Goal: Task Accomplishment & Management: Use online tool/utility

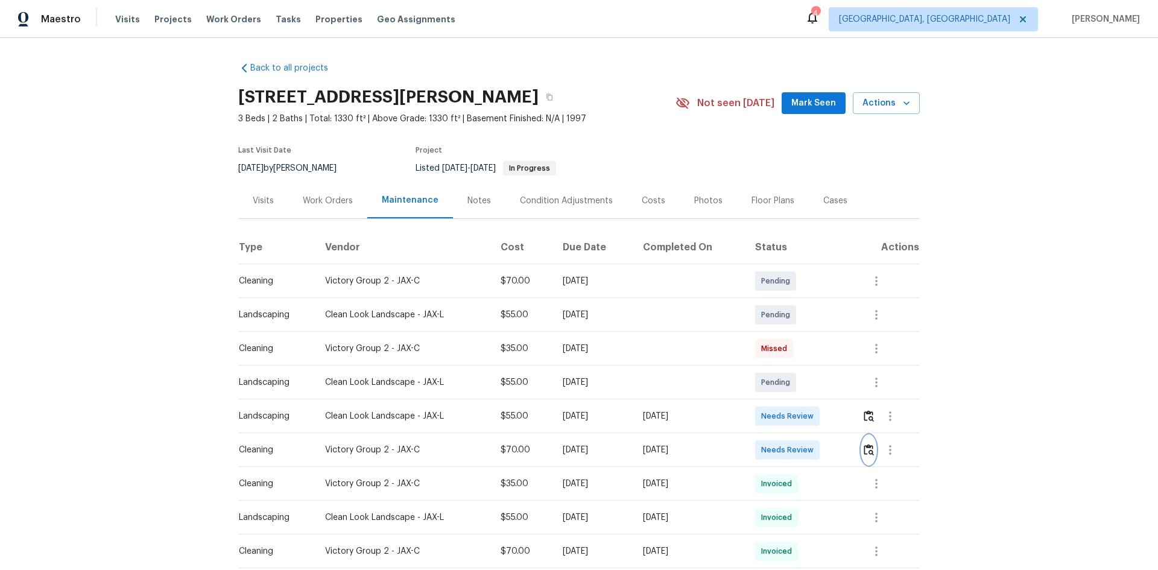
click at [623, 364] on img "button" at bounding box center [869, 449] width 10 height 11
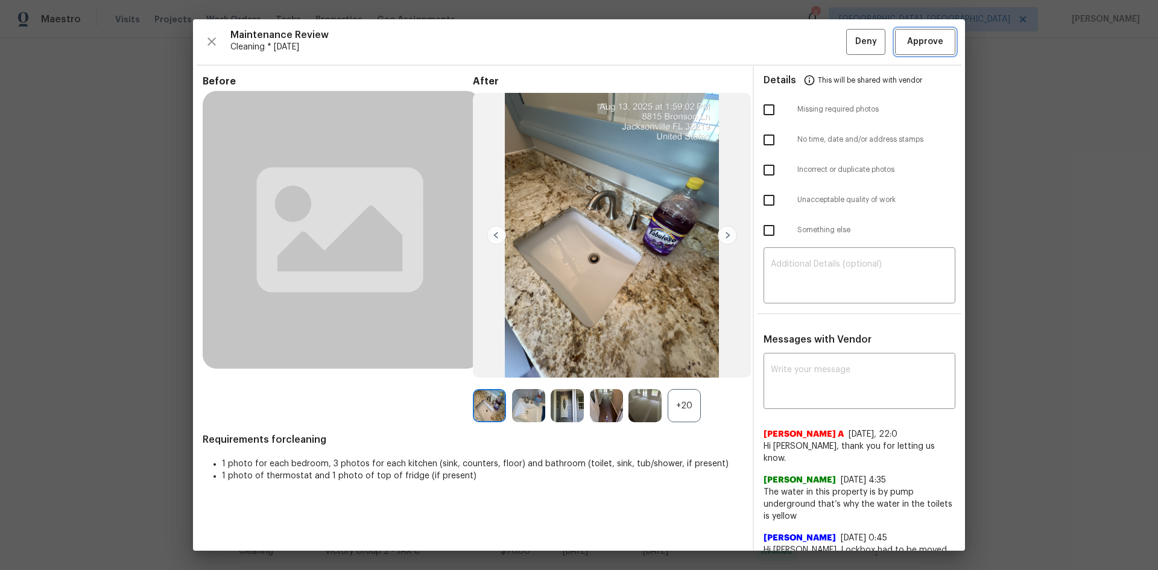
click at [623, 38] on span "Approve" at bounding box center [925, 41] width 36 height 15
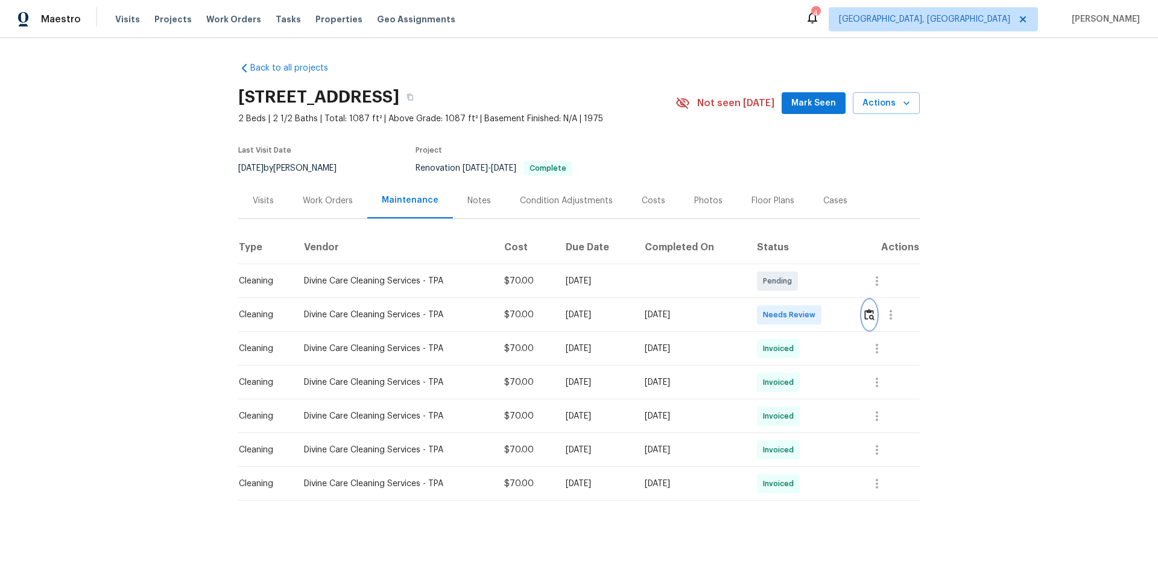
click at [823, 312] on img "button" at bounding box center [869, 314] width 10 height 11
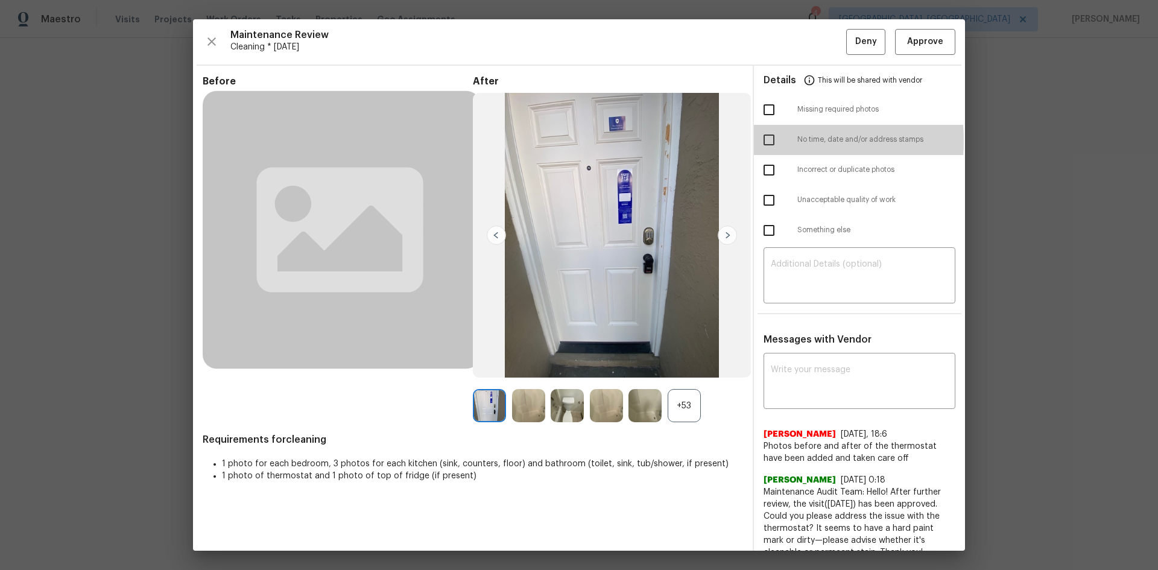
click at [763, 141] on input "checkbox" at bounding box center [768, 139] width 25 height 25
checkbox input "true"
click at [823, 277] on textarea at bounding box center [859, 277] width 177 height 34
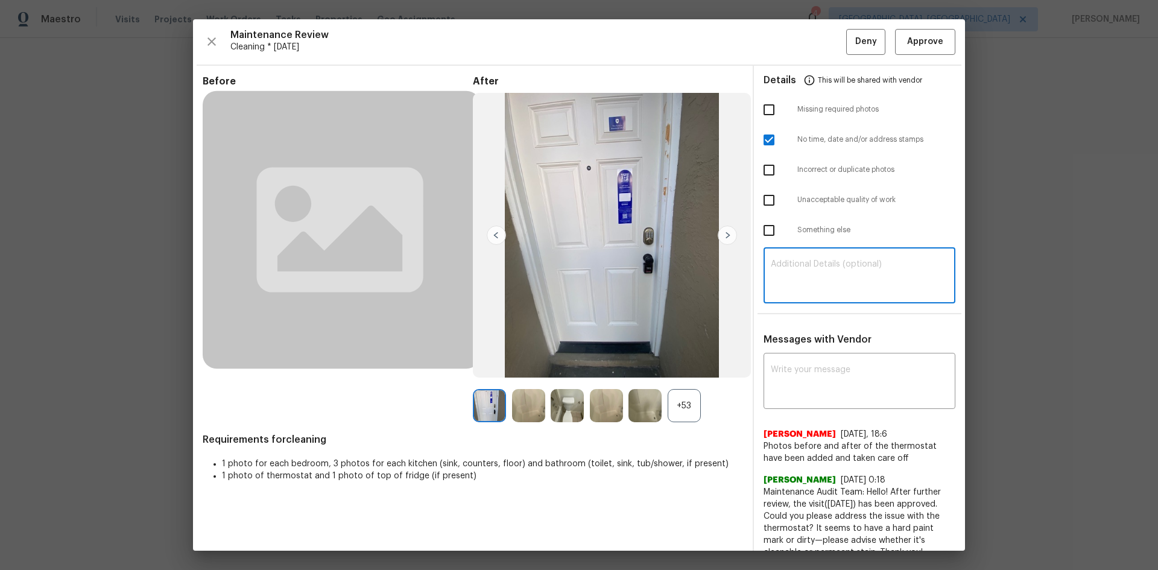
paste textarea "Maintenance Audit Team: Hello! Unfortunately this cleaning visit completed on 0…"
type textarea "Maintenance Audit Team: Hello! Unfortunately this cleaning visit completed on 0…"
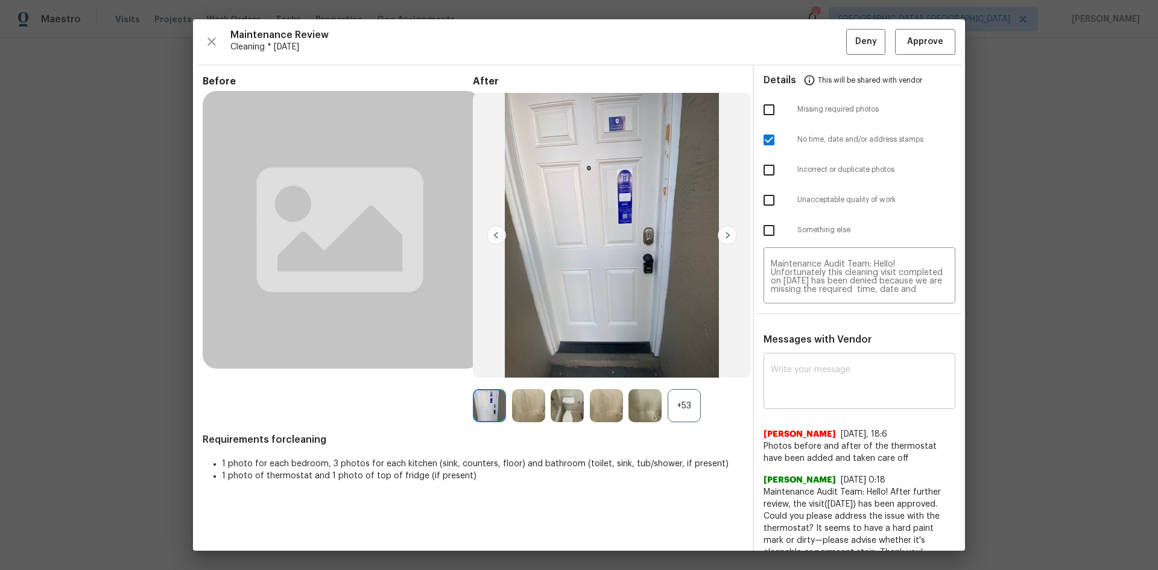
click at [823, 364] on div "x ​" at bounding box center [860, 382] width 192 height 53
paste textarea "Maintenance Audit Team: Hello! Unfortunately this cleaning visit completed on 0…"
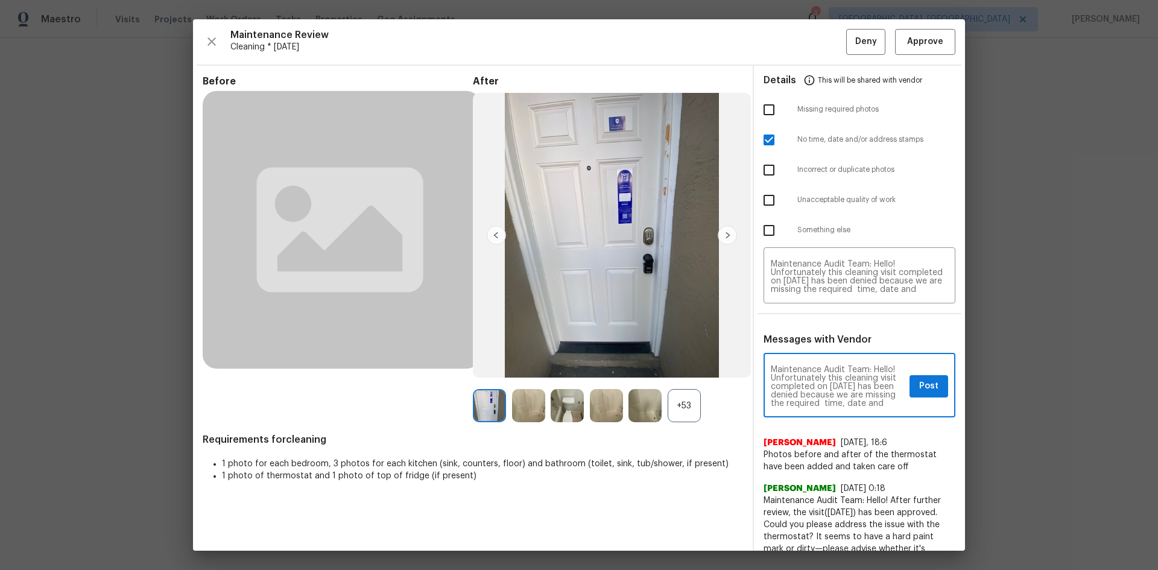
type textarea "Maintenance Audit Team: Hello! Unfortunately this cleaning visit completed on 0…"
click at [823, 378] on button "Post" at bounding box center [929, 386] width 39 height 22
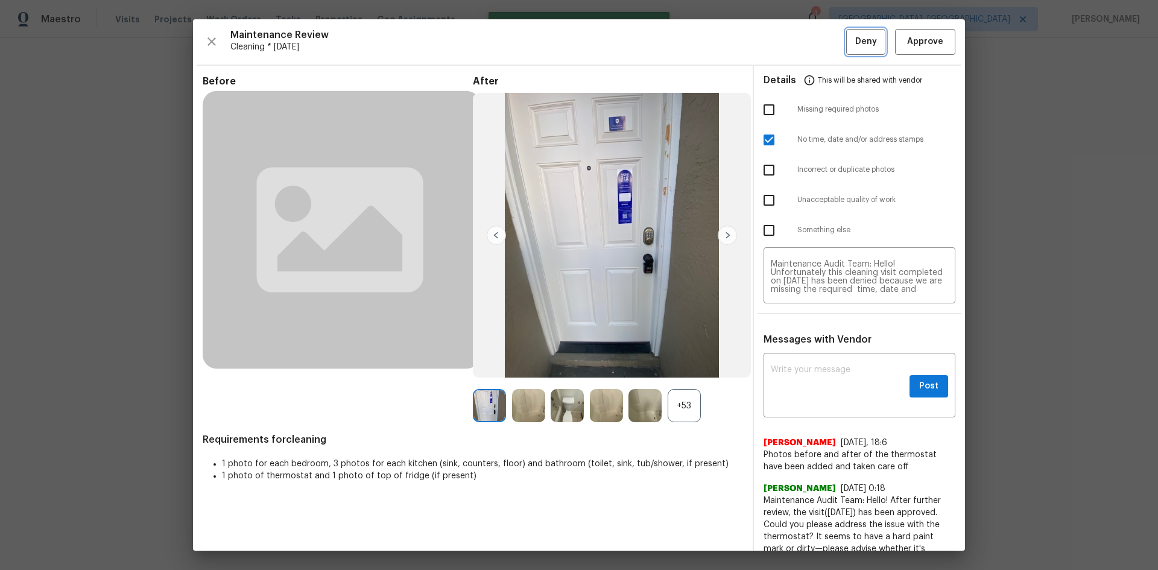
click at [823, 44] on span "Deny" at bounding box center [866, 41] width 22 height 15
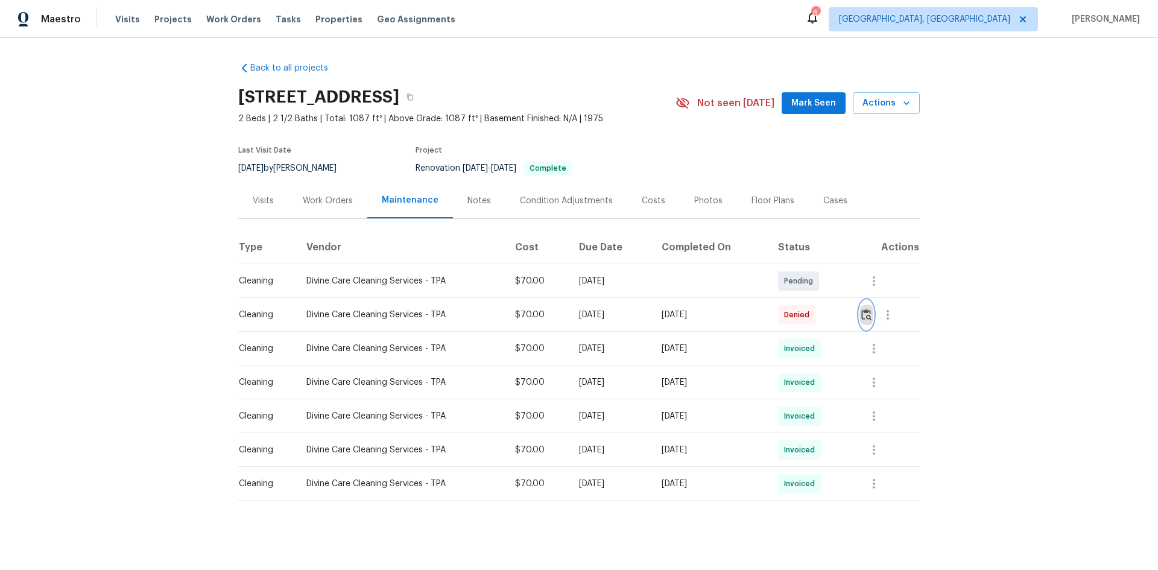
click at [823, 317] on img "button" at bounding box center [866, 314] width 10 height 11
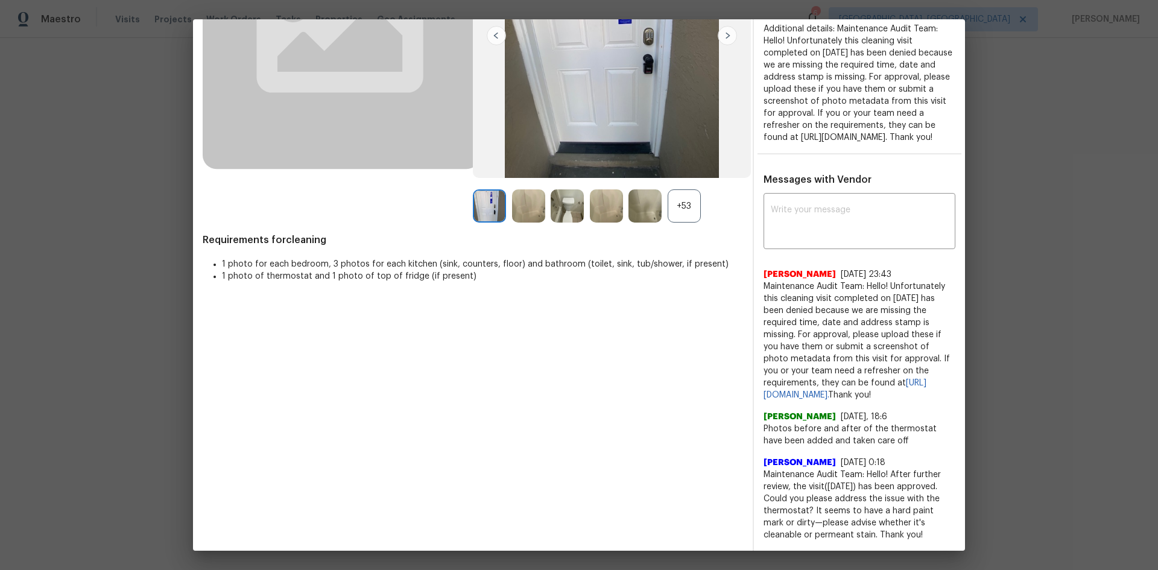
scroll to position [224, 0]
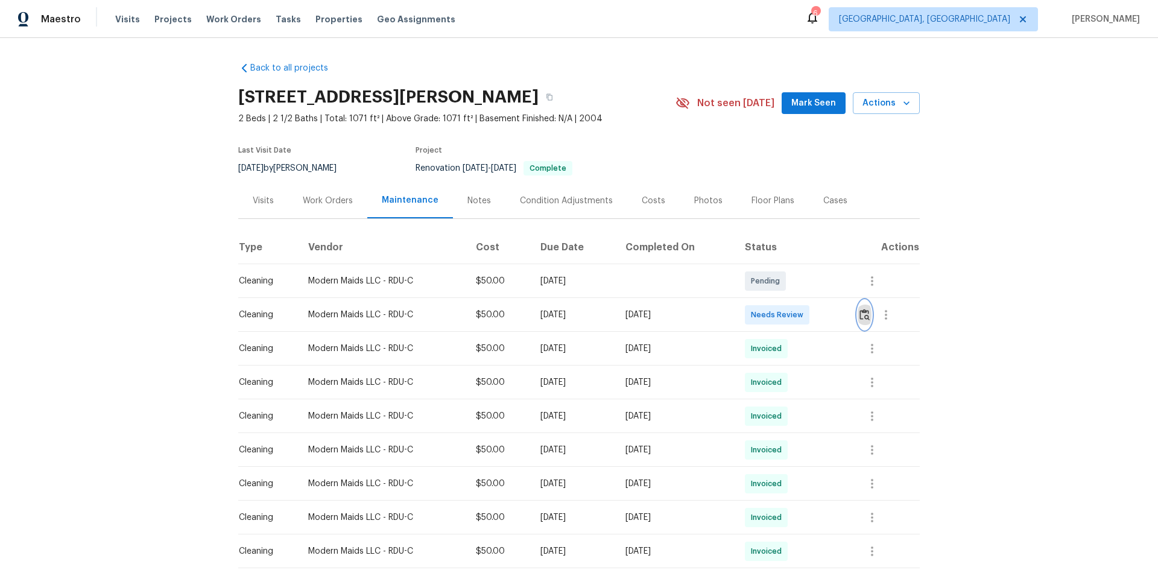
click at [823, 315] on img "button" at bounding box center [865, 314] width 10 height 11
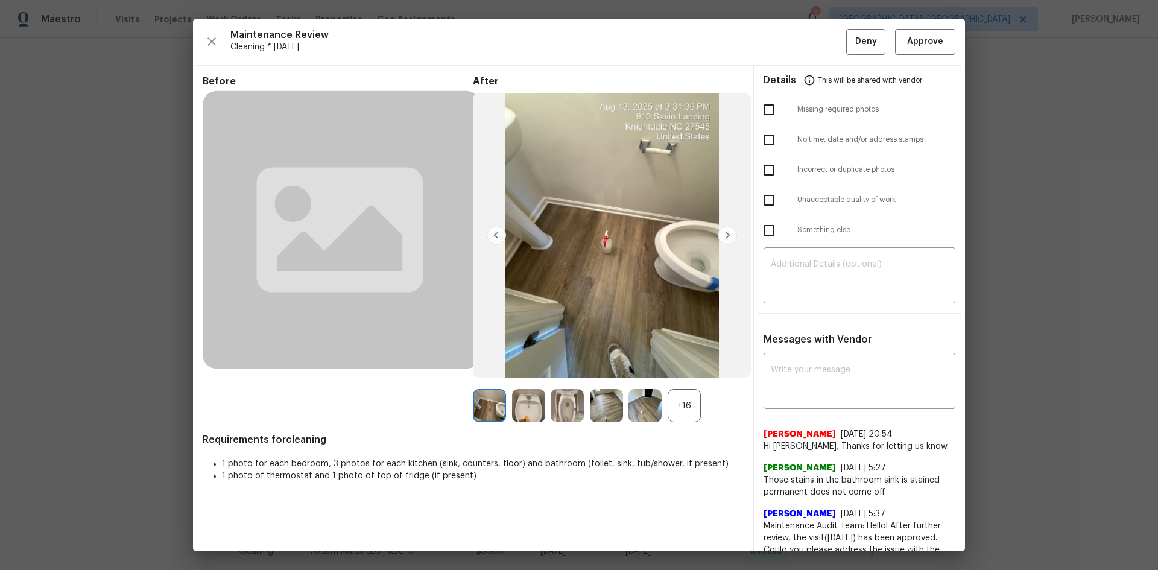
click at [761, 114] on input "checkbox" at bounding box center [768, 109] width 25 height 25
checkbox input "true"
click at [823, 277] on textarea at bounding box center [859, 277] width 177 height 34
paste textarea "Maintenance Audit Team: Hello! Unfortunately, this cleaning visit completed on …"
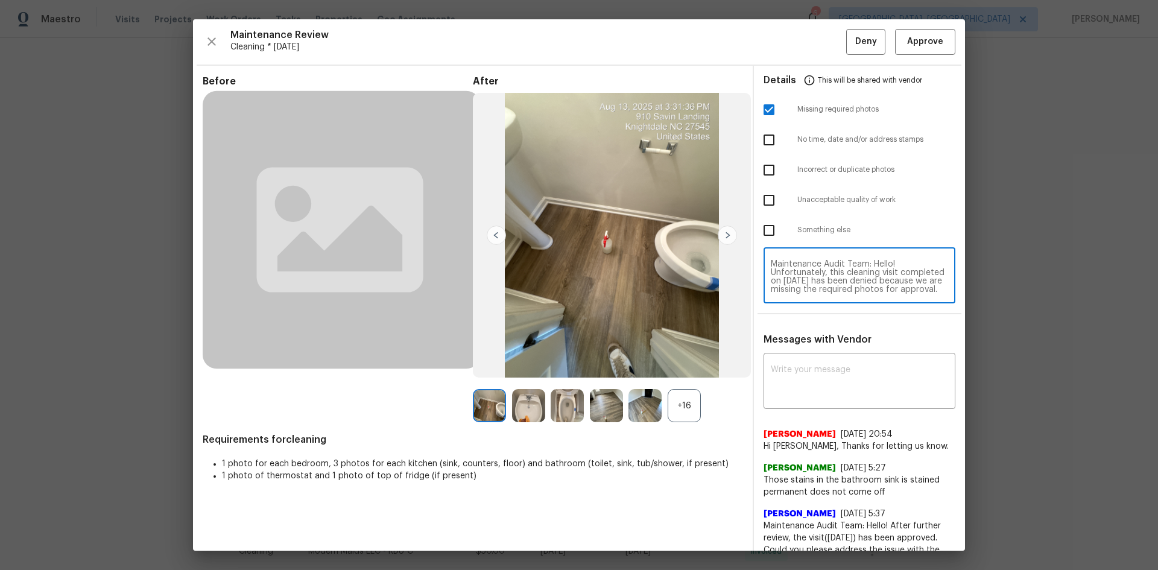
scroll to position [118, 0]
type textarea "Maintenance Audit Team: Hello! Unfortunately, this cleaning visit completed on …"
click at [823, 381] on textarea at bounding box center [859, 383] width 177 height 34
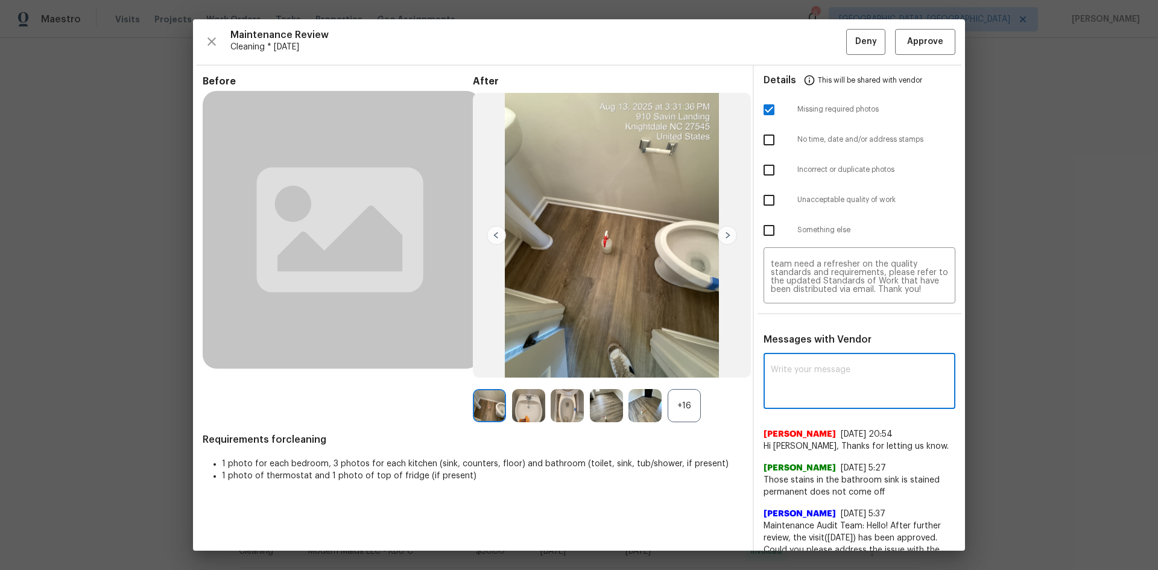
paste textarea "Maintenance Audit Team: Hello! Unfortunately, this cleaning visit completed on …"
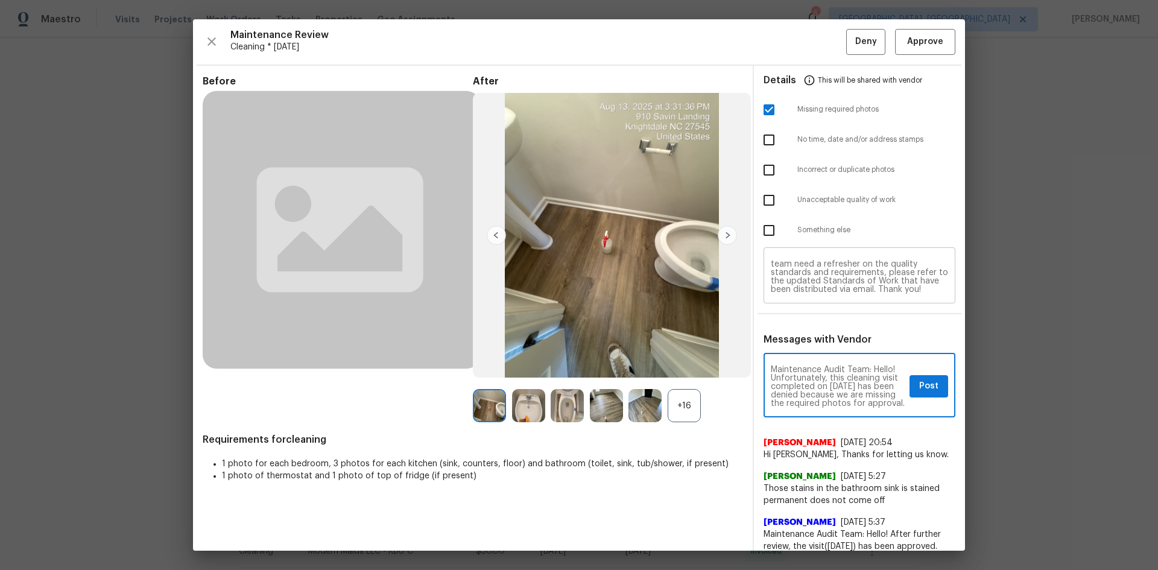
scroll to position [0, 0]
type textarea "Maintenance Audit Team: Hello! Unfortunately, this cleaning visit completed on …"
click at [823, 381] on span "Post" at bounding box center [928, 386] width 19 height 15
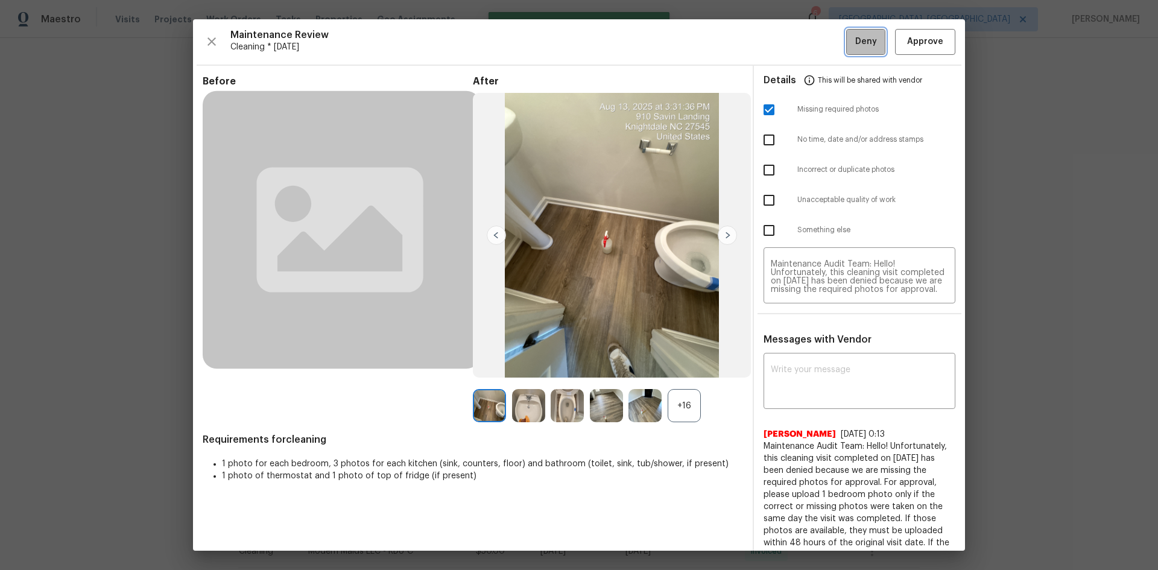
click at [823, 43] on span "Deny" at bounding box center [866, 41] width 22 height 15
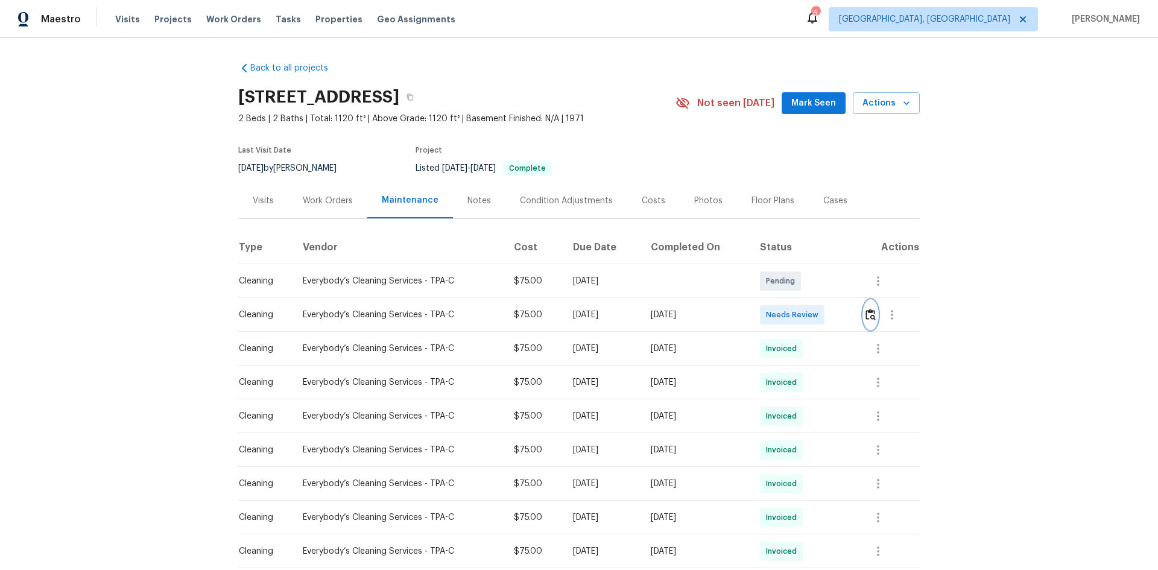
click at [823, 313] on img "button" at bounding box center [871, 314] width 10 height 11
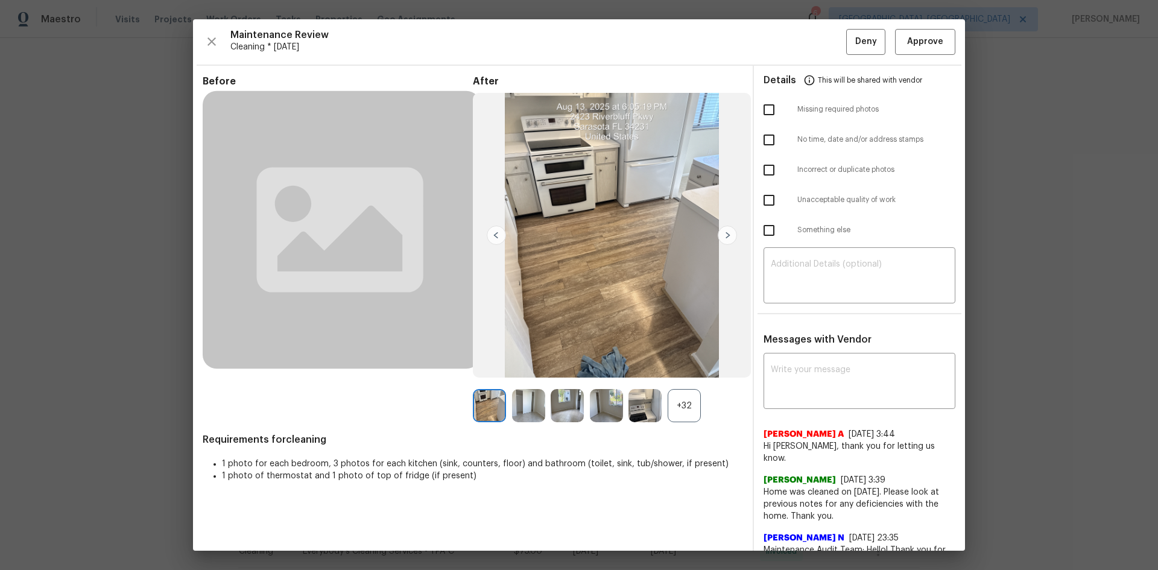
click at [759, 195] on input "checkbox" at bounding box center [768, 200] width 25 height 25
checkbox input "true"
click at [823, 291] on textarea at bounding box center [859, 277] width 177 height 34
paste textarea "Maintenance Audit Team: Hello! Unfortunately, this cleaning visit completed on …"
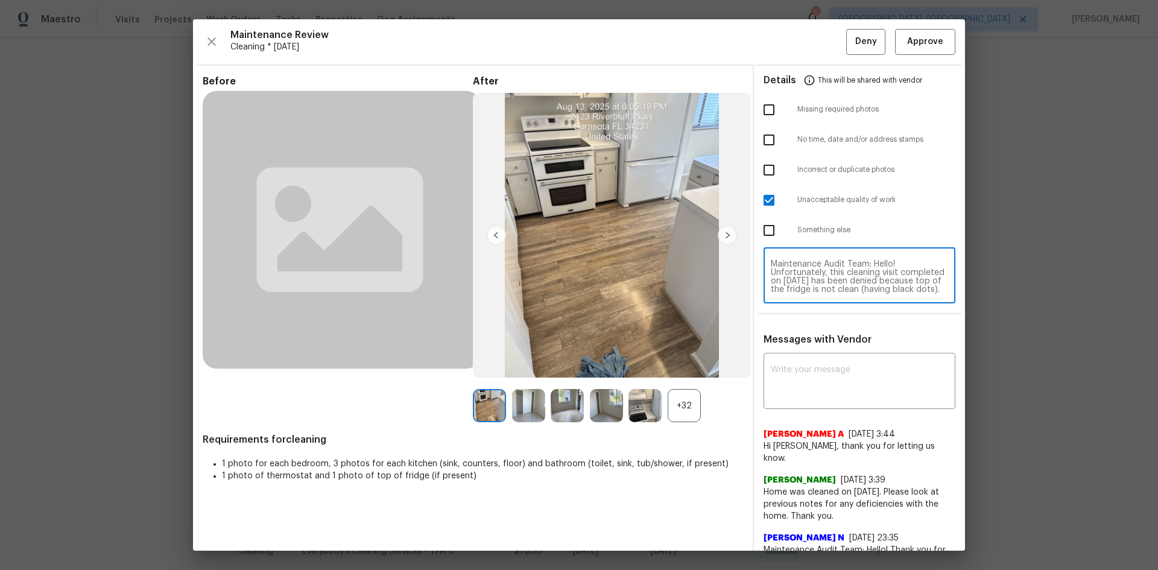
click at [802, 267] on textarea "Maintenance Audit Team: Hello! Unfortunately, this cleaning visit completed on …" at bounding box center [859, 277] width 177 height 34
type textarea "Maintenance Audit Team: Hello! Unfortunately, this cleaning visit completed on …"
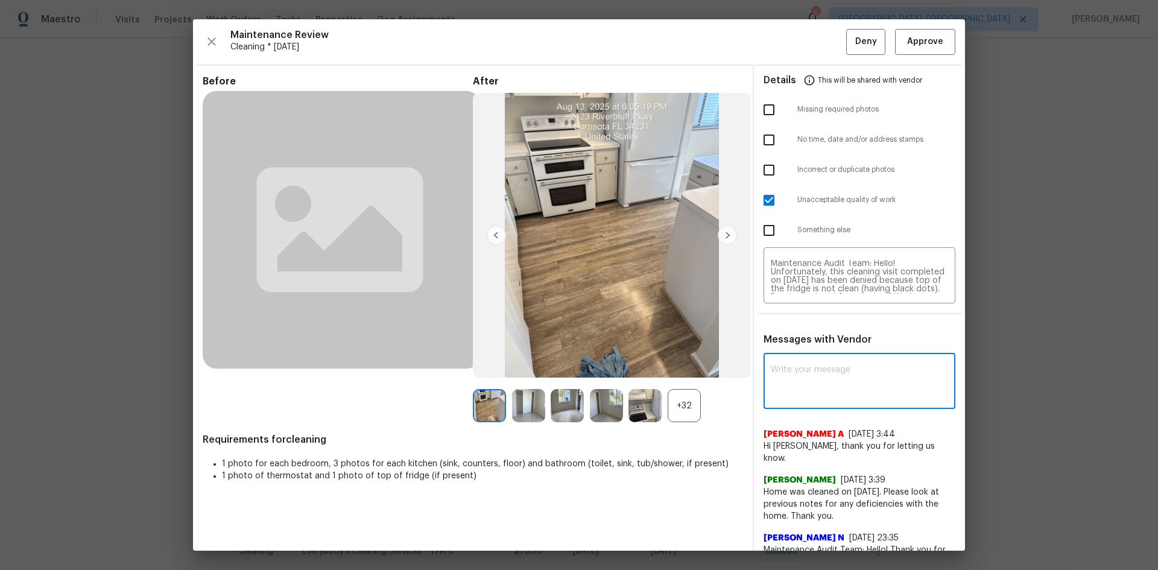
click at [823, 381] on textarea at bounding box center [859, 383] width 177 height 34
paste textarea "Maintenance Audit Team: Hello! Unfortunately, this cleaning visit completed on …"
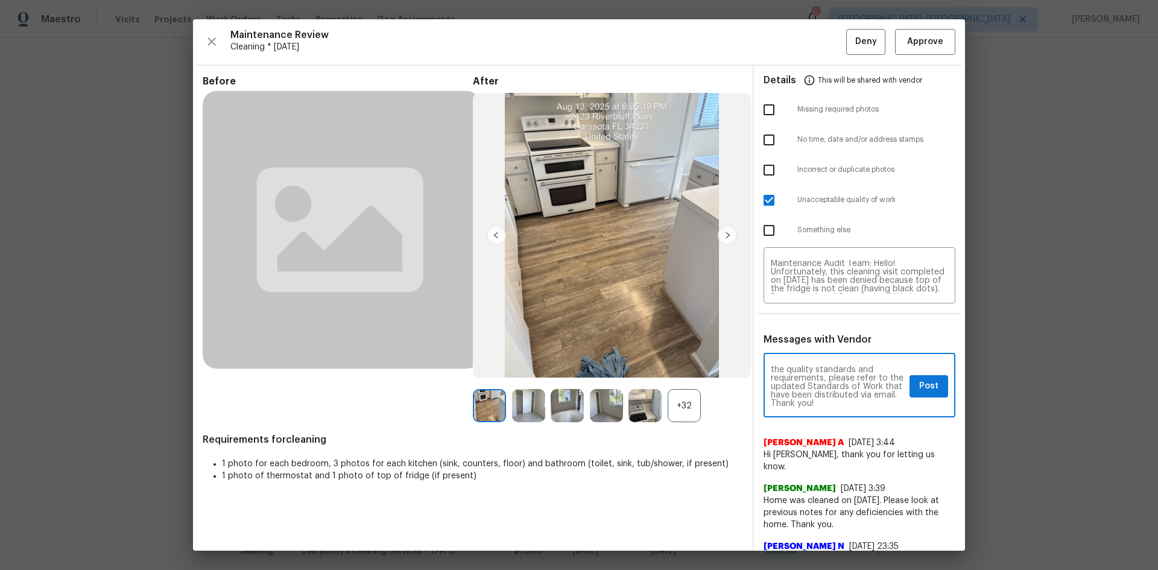
type textarea "Maintenance Audit Team: Hello! Unfortunately, this cleaning visit completed on …"
click at [823, 381] on span "Post" at bounding box center [928, 386] width 19 height 15
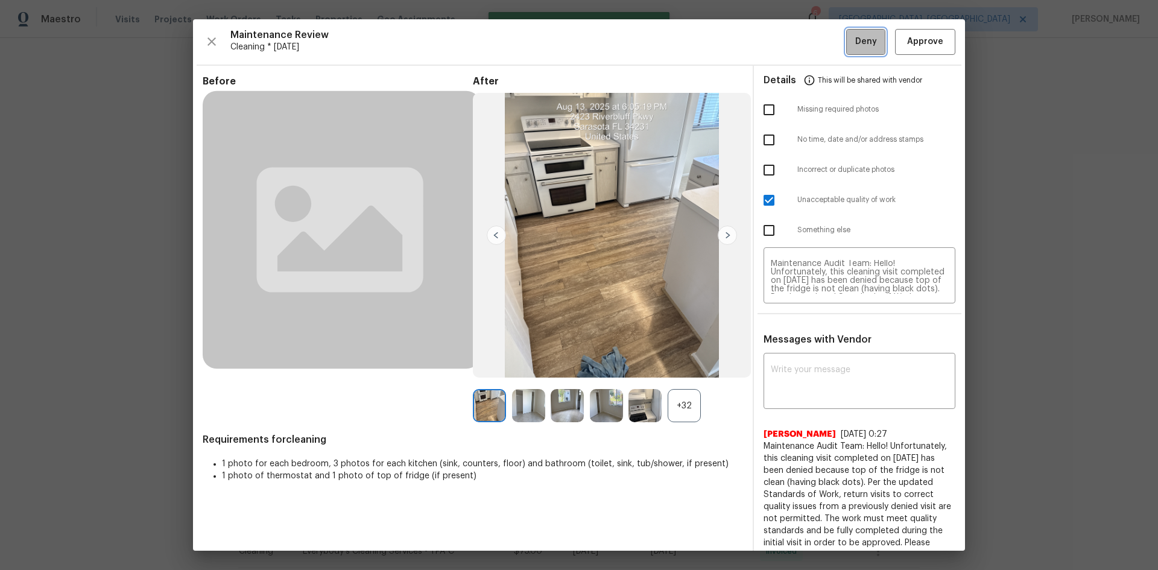
click at [823, 46] on span "Deny" at bounding box center [866, 41] width 22 height 15
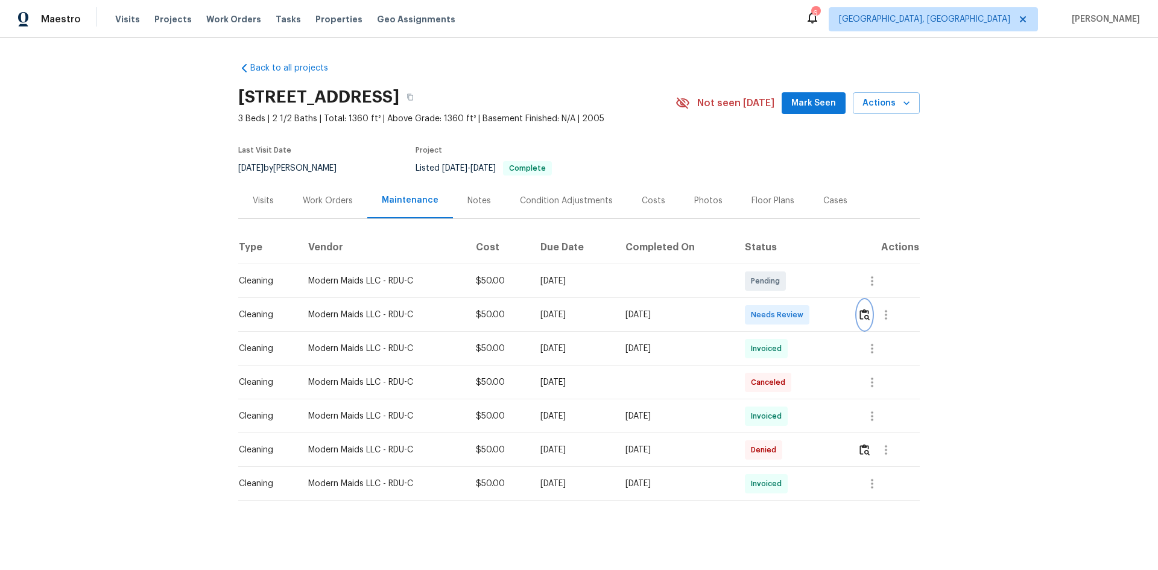
click at [823, 311] on button "button" at bounding box center [865, 314] width 14 height 29
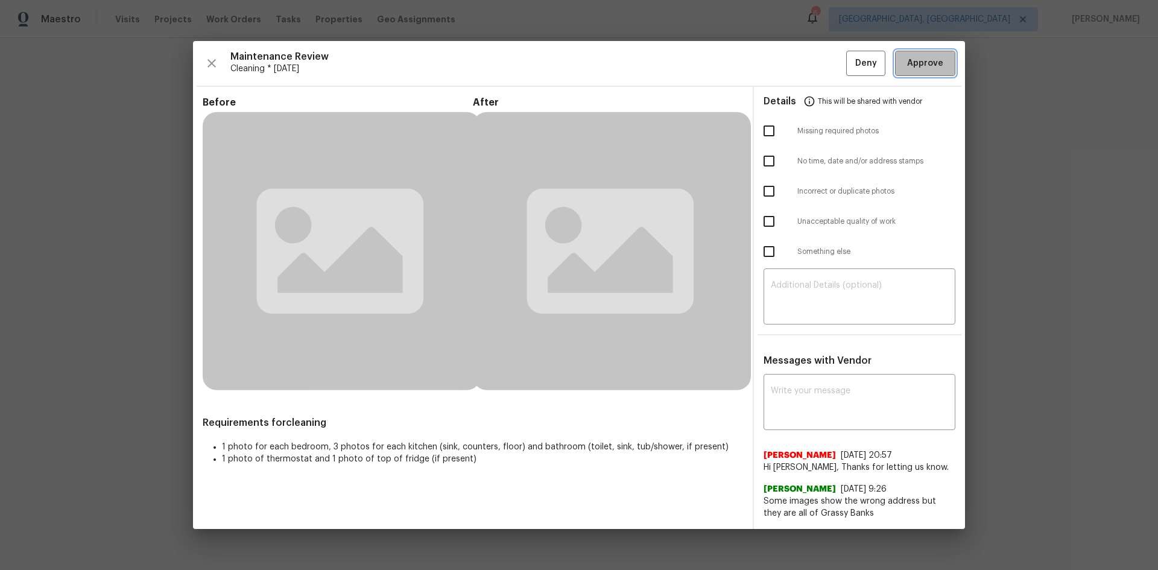
click at [823, 64] on span "Approve" at bounding box center [925, 63] width 36 height 15
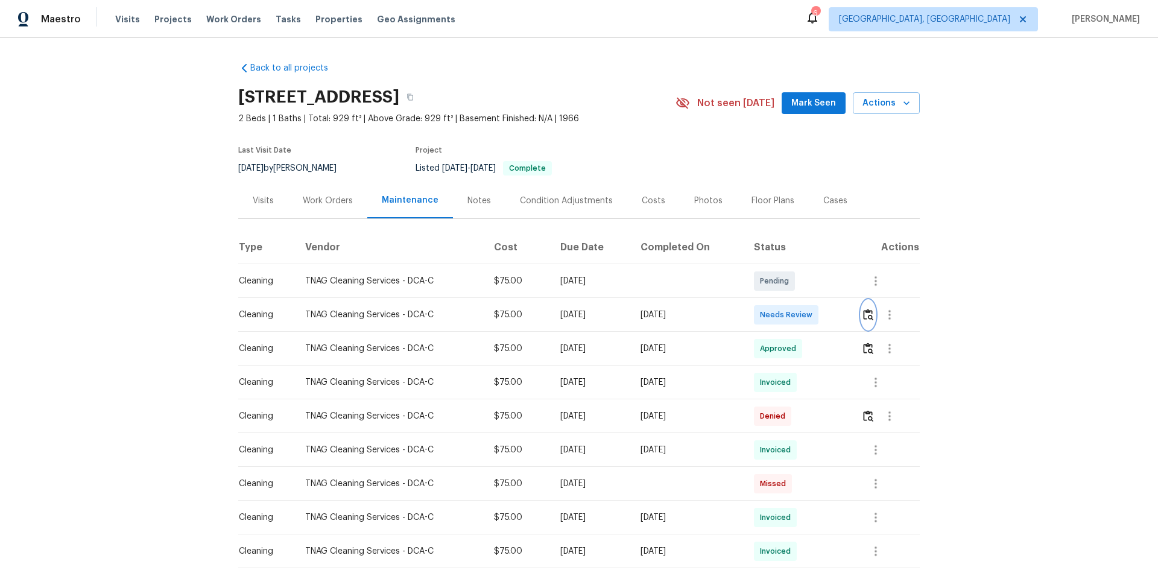
click at [823, 314] on img "button" at bounding box center [868, 314] width 10 height 11
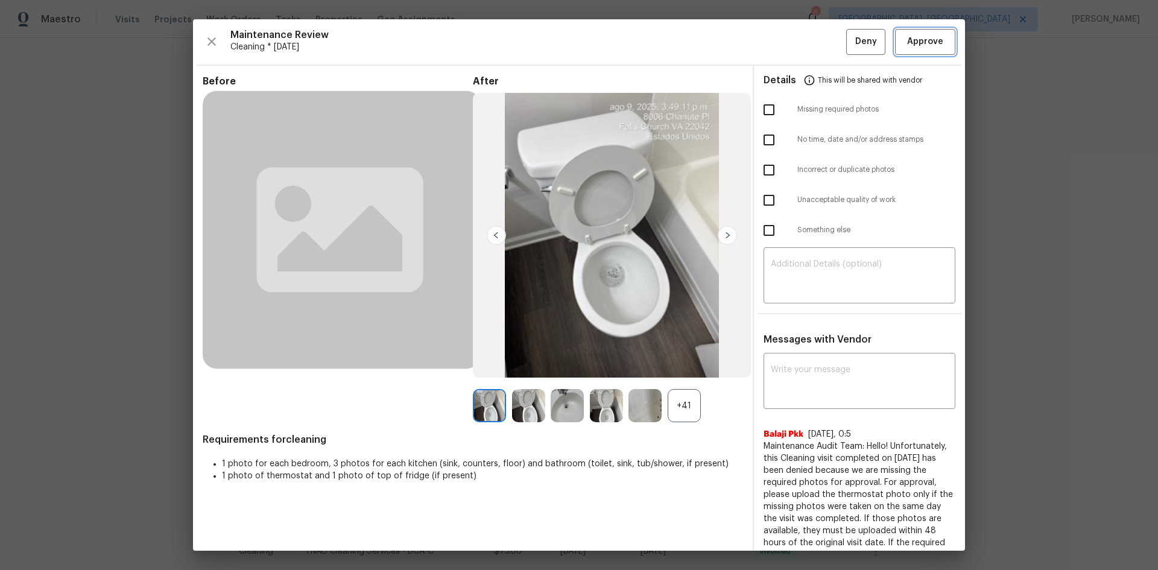
click at [823, 51] on button "Approve" at bounding box center [925, 42] width 60 height 26
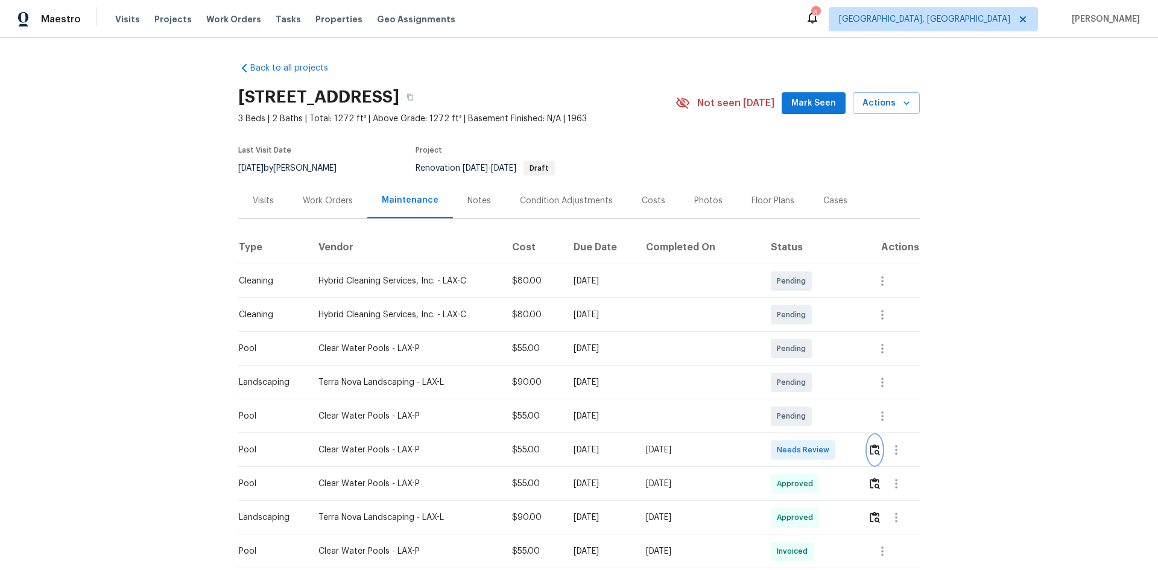
click at [823, 381] on img "button" at bounding box center [875, 449] width 10 height 11
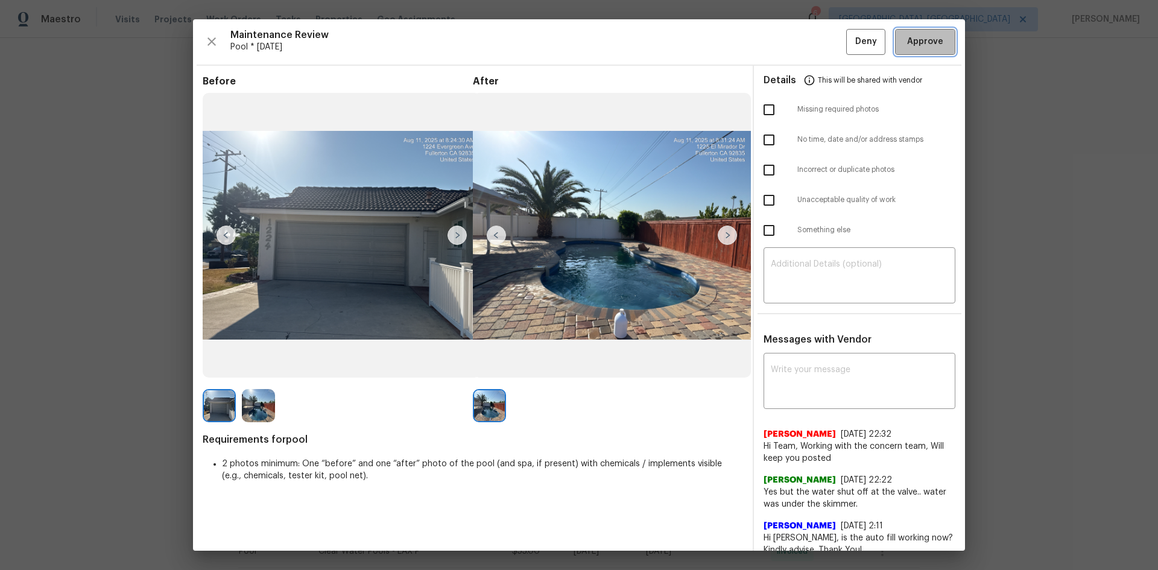
drag, startPoint x: 926, startPoint y: 32, endPoint x: 932, endPoint y: 40, distance: 10.4
click at [823, 28] on div "Maintenance Review Pool * [DATE] Deny Approve Before After Requirements for poo…" at bounding box center [579, 284] width 772 height 531
click at [823, 43] on span "Approve" at bounding box center [925, 41] width 36 height 15
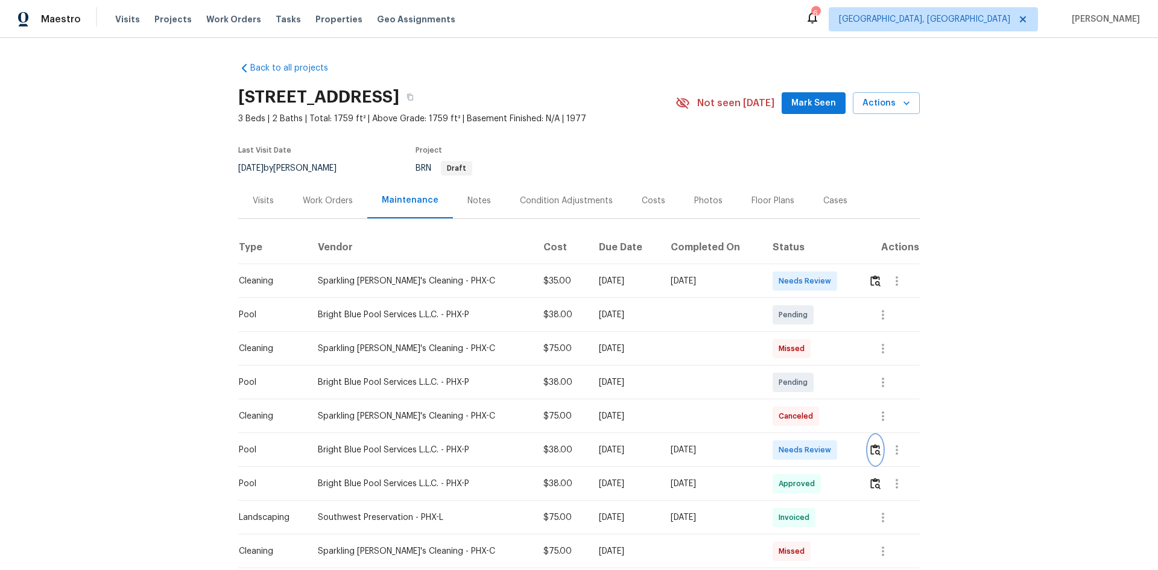
click at [823, 381] on img "button" at bounding box center [875, 449] width 10 height 11
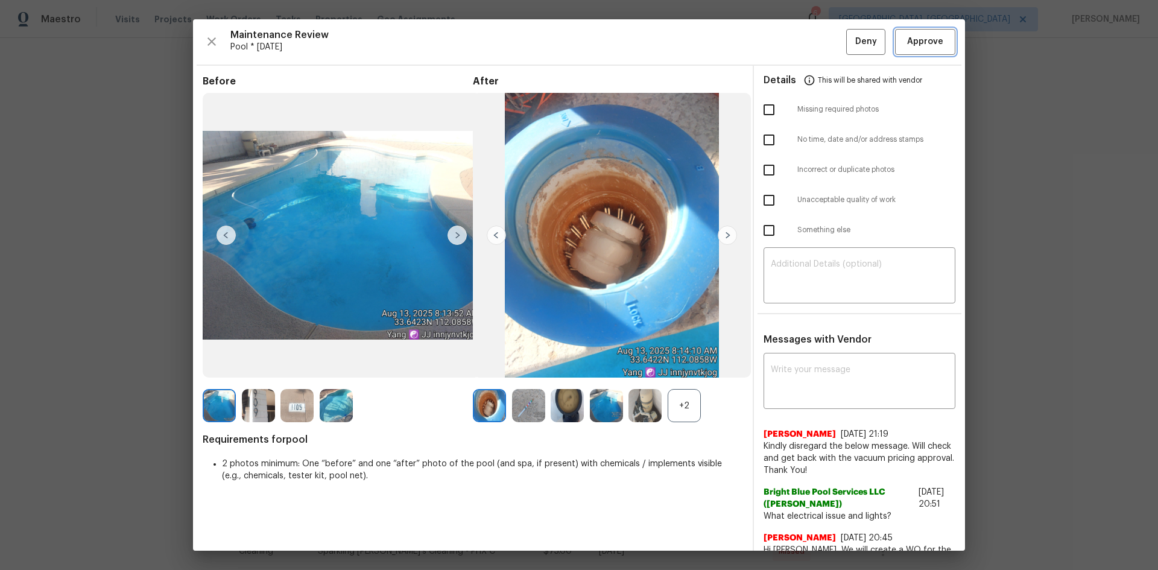
click at [823, 36] on span "Approve" at bounding box center [925, 41] width 36 height 15
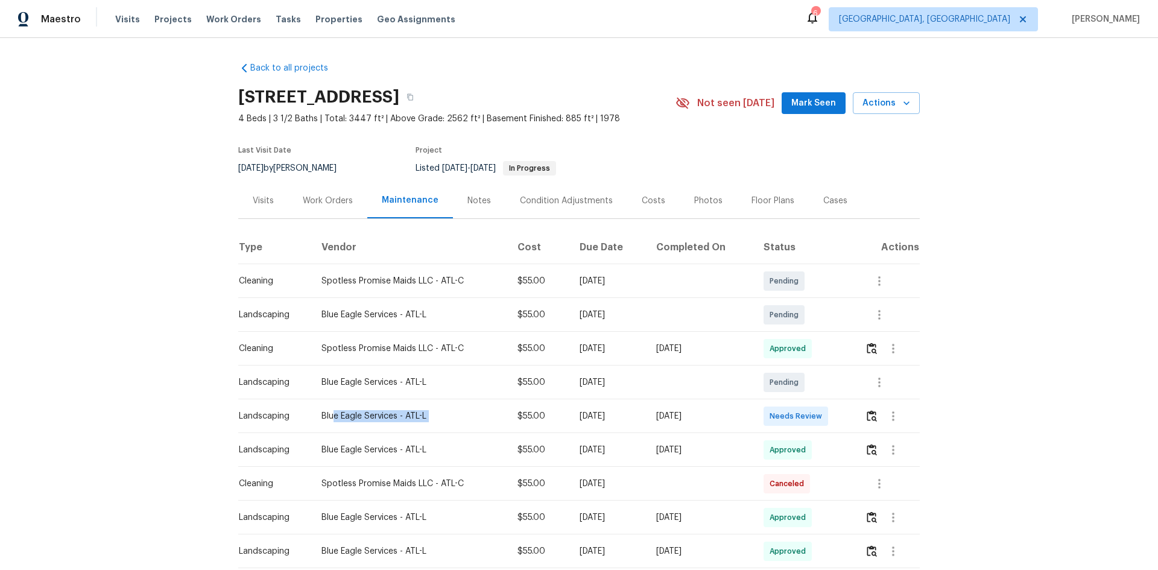
drag, startPoint x: 326, startPoint y: 425, endPoint x: 723, endPoint y: 431, distance: 397.6
click at [686, 381] on tr "Landscaping Blue Eagle Services - ATL-L $55.00 Mon, Aug 11 2025 Wed, Aug 13 202…" at bounding box center [579, 416] width 682 height 34
click at [782, 381] on td "Approved" at bounding box center [805, 450] width 102 height 34
click at [823, 381] on img "button" at bounding box center [872, 415] width 10 height 11
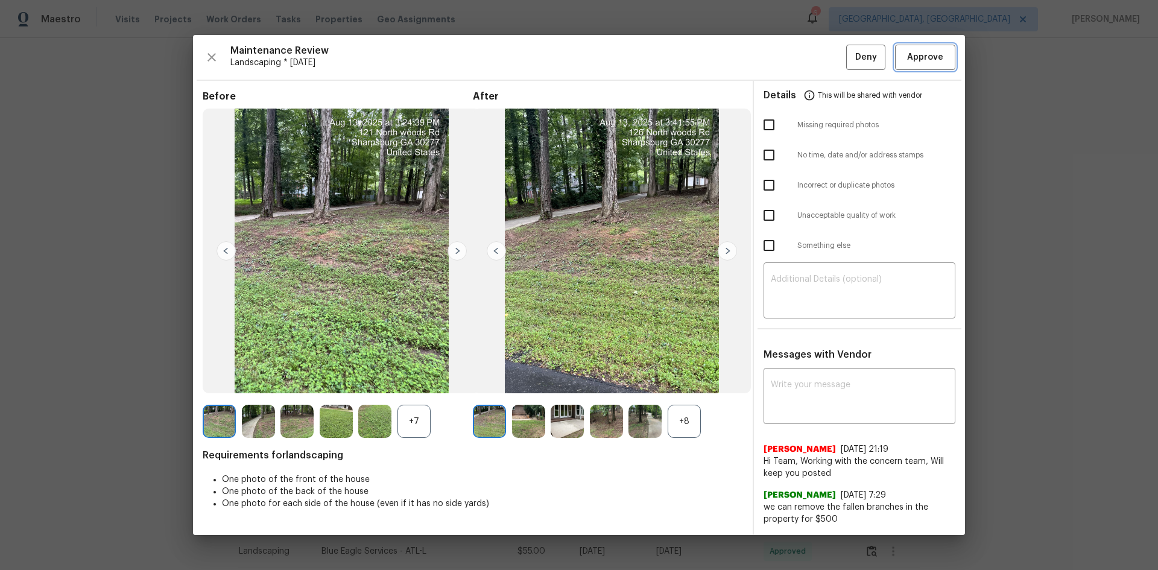
click at [823, 57] on span "Approve" at bounding box center [925, 57] width 36 height 15
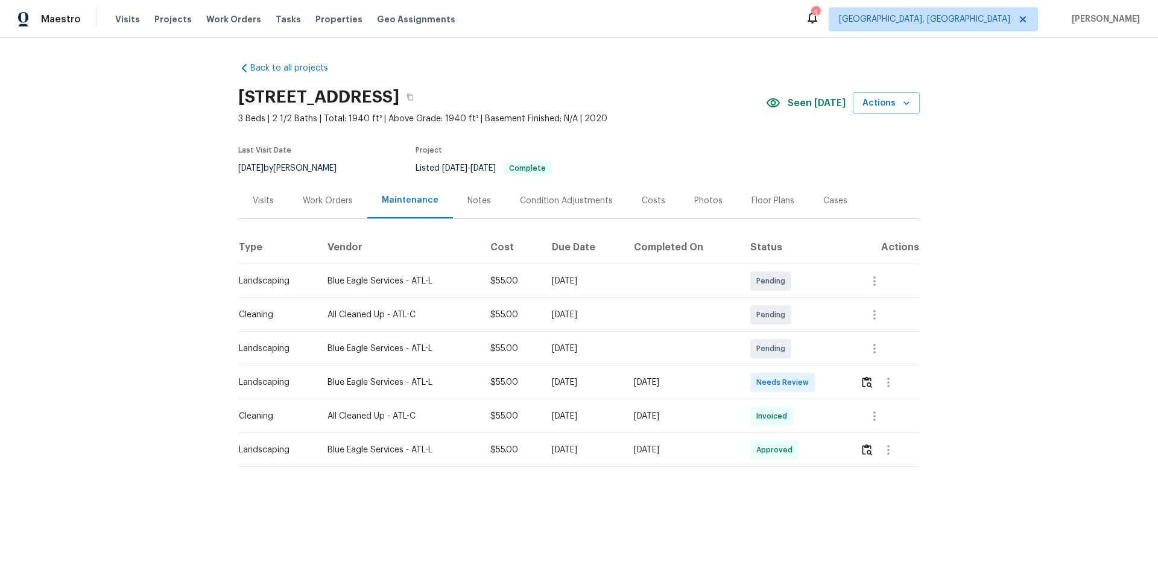
click at [823, 381] on td at bounding box center [885, 383] width 69 height 34
click at [823, 381] on img "button" at bounding box center [867, 381] width 10 height 11
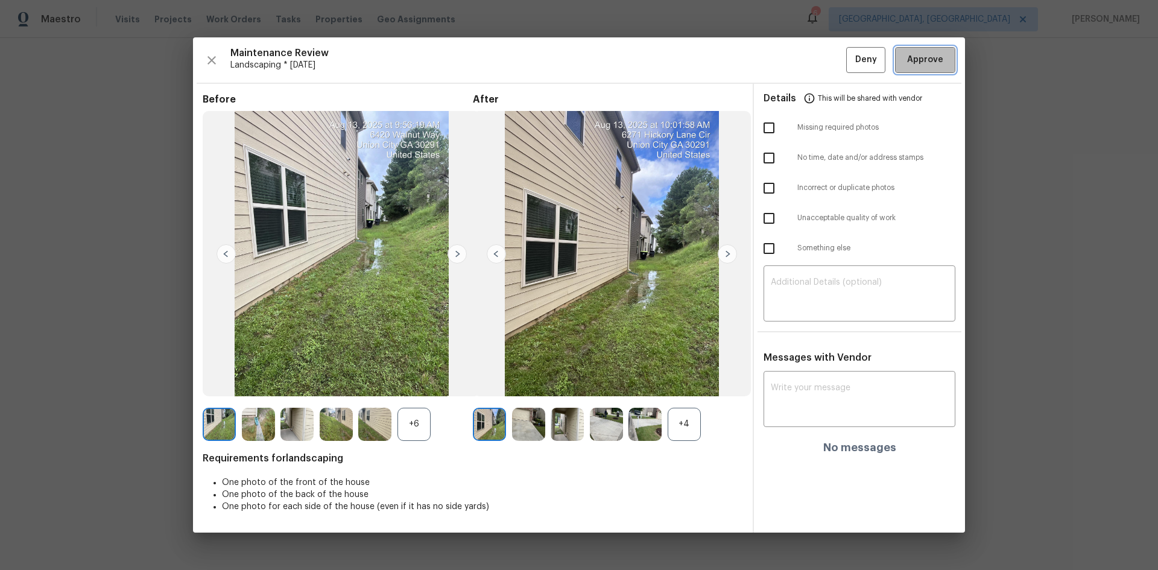
click at [823, 61] on span "Approve" at bounding box center [925, 59] width 41 height 15
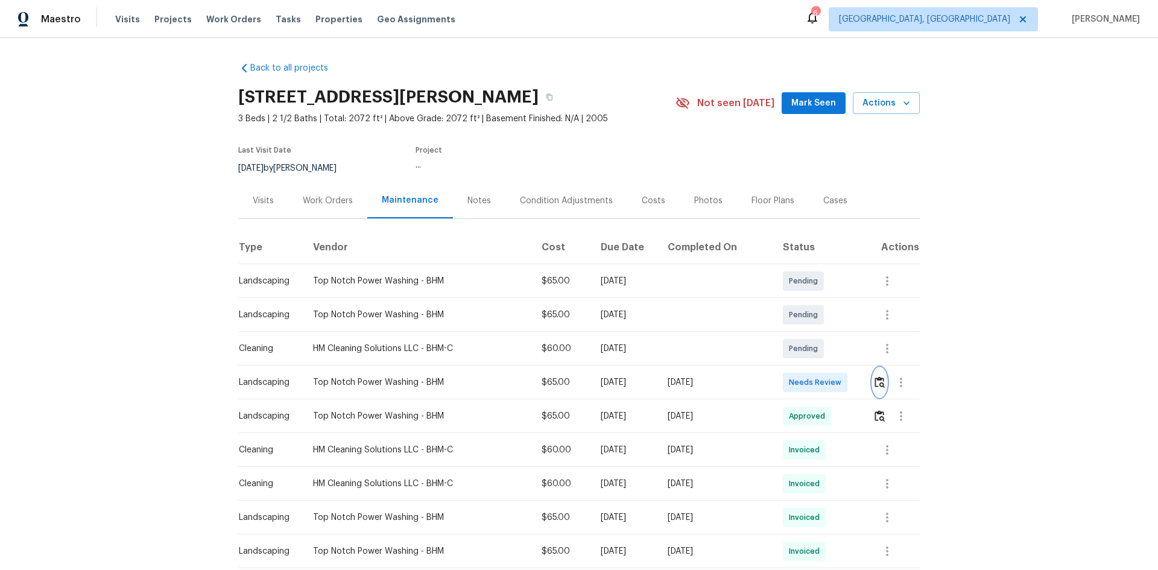
click at [823, 381] on button "button" at bounding box center [880, 382] width 14 height 29
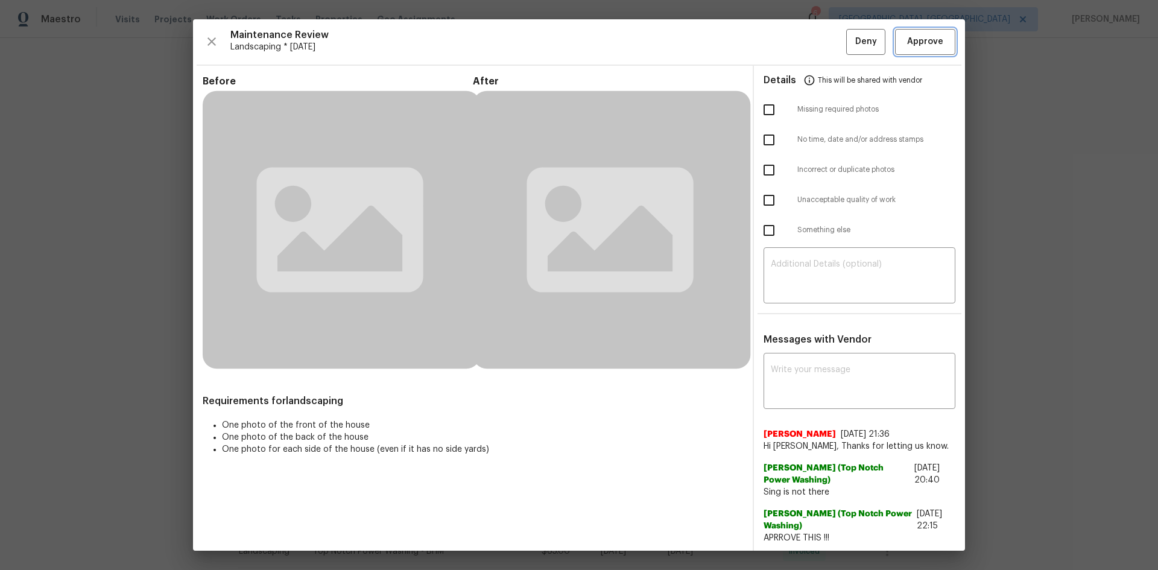
drag, startPoint x: 928, startPoint y: 43, endPoint x: 945, endPoint y: 10, distance: 36.4
click at [823, 43] on span "Approve" at bounding box center [925, 41] width 36 height 15
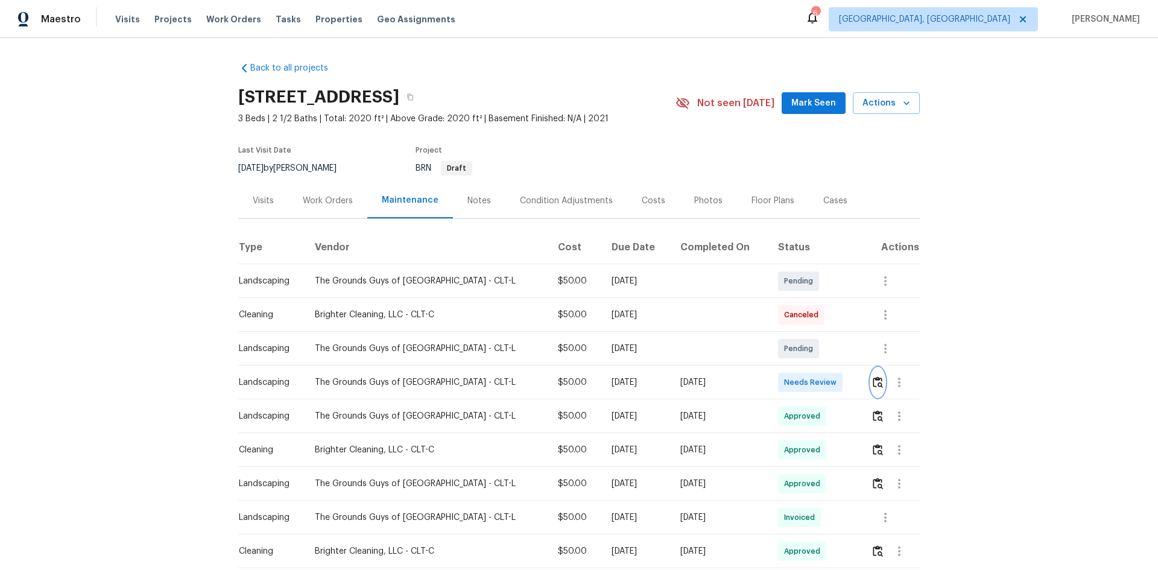
click at [623, 364] on img "button" at bounding box center [878, 381] width 10 height 11
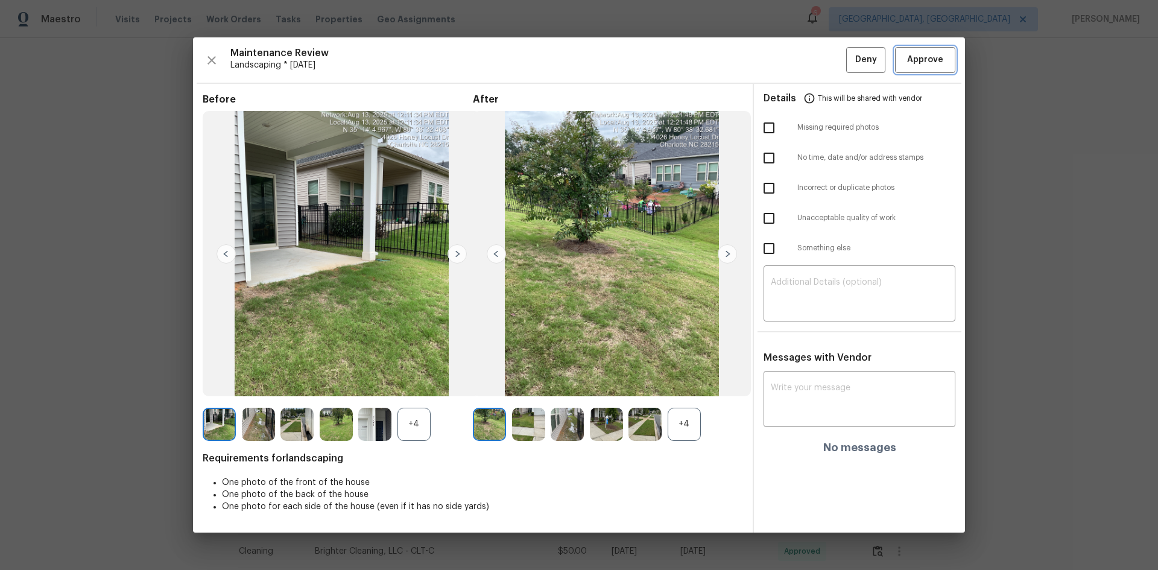
click at [623, 69] on button "Approve" at bounding box center [925, 60] width 60 height 26
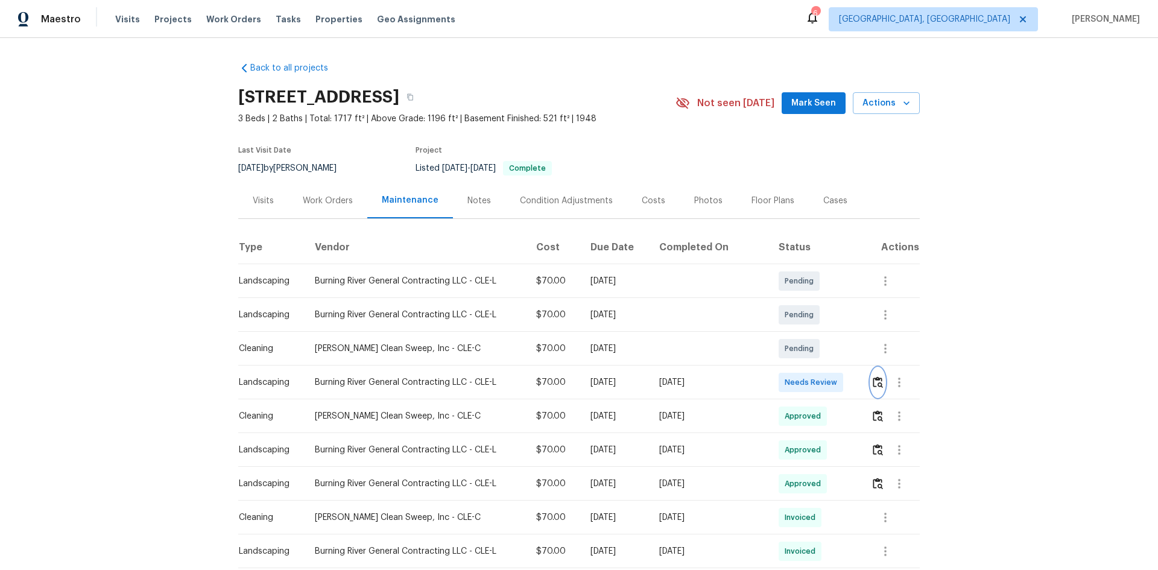
click at [823, 379] on img "button" at bounding box center [878, 381] width 10 height 11
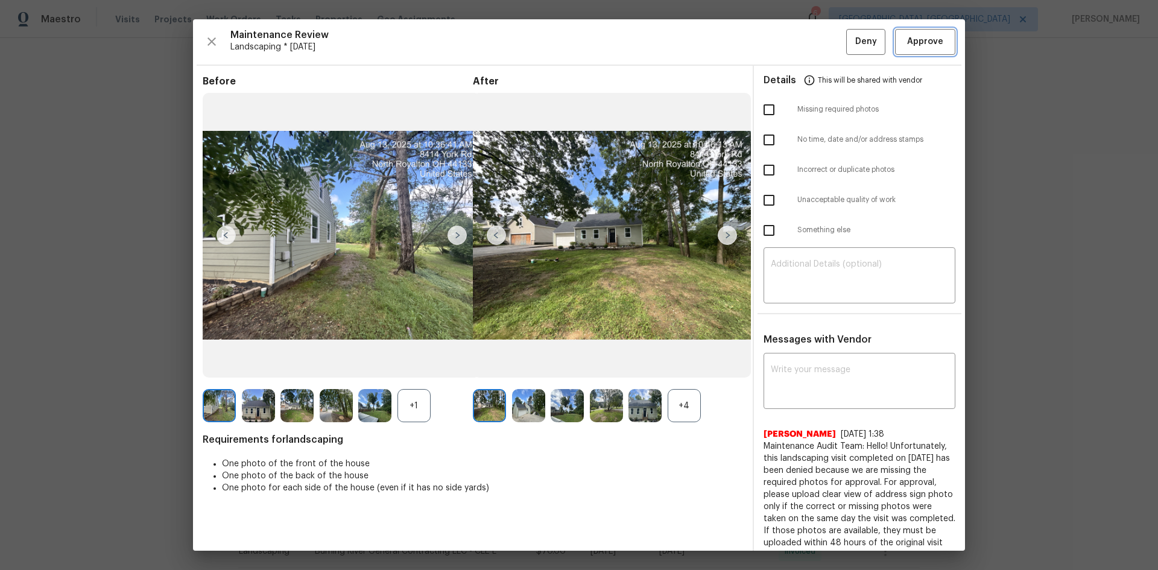
click at [823, 46] on button "Approve" at bounding box center [925, 42] width 60 height 26
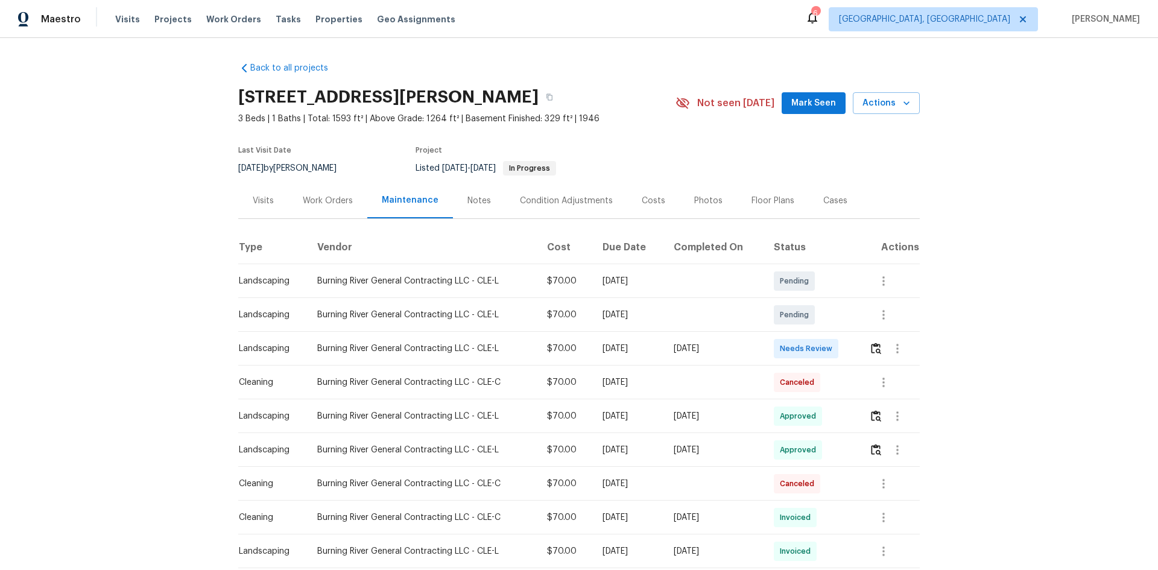
click at [823, 350] on td at bounding box center [890, 349] width 60 height 34
click at [823, 349] on img "button" at bounding box center [876, 348] width 10 height 11
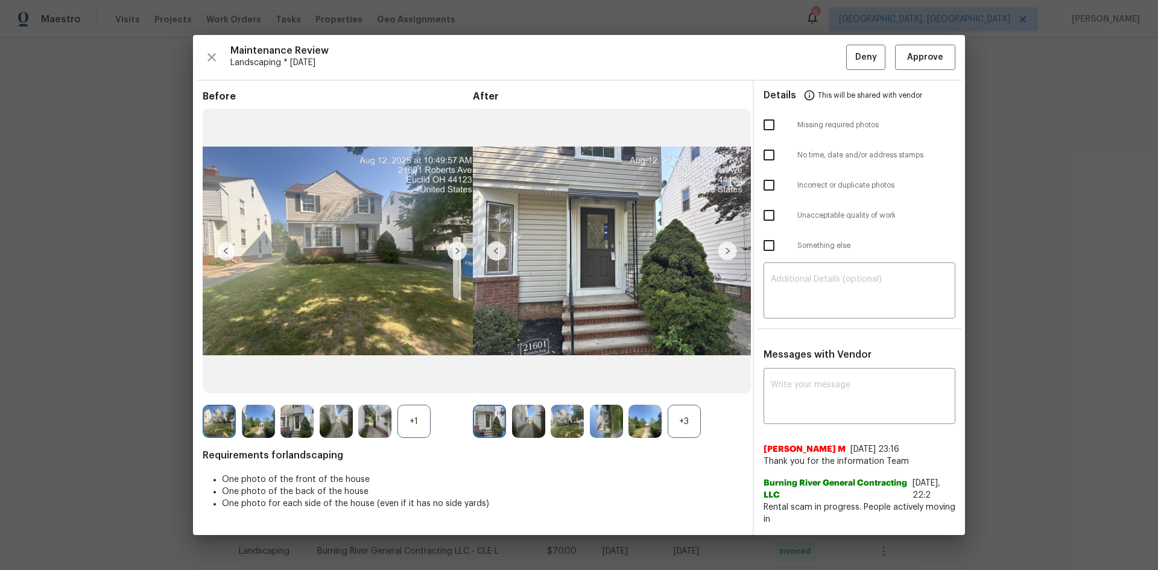
click at [823, 72] on div "Maintenance Review Landscaping * [DATE] Deny Approve Before +1 After +3 Require…" at bounding box center [579, 285] width 772 height 501
click at [823, 57] on span "Approve" at bounding box center [925, 57] width 36 height 15
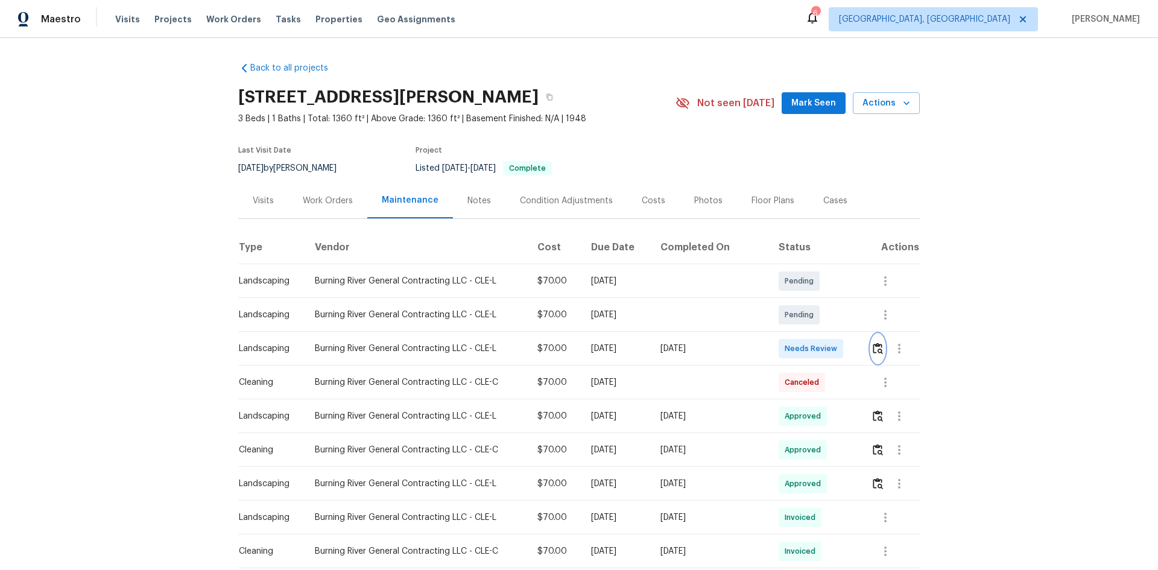
click at [623, 352] on img "button" at bounding box center [878, 348] width 10 height 11
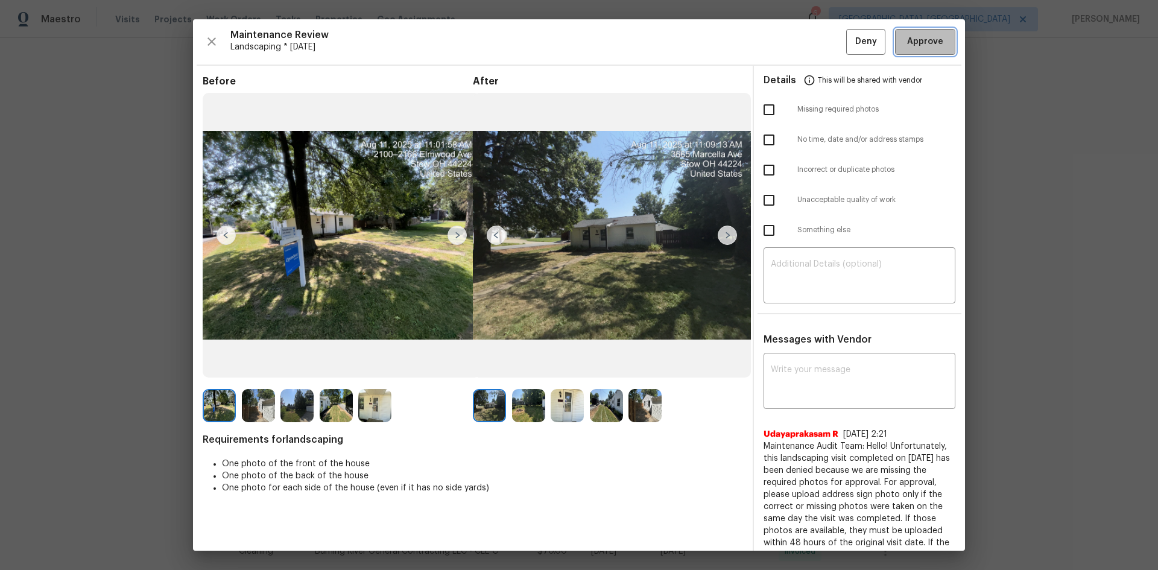
drag, startPoint x: 911, startPoint y: 36, endPoint x: 933, endPoint y: 9, distance: 34.7
click at [623, 34] on span "Approve" at bounding box center [925, 41] width 36 height 15
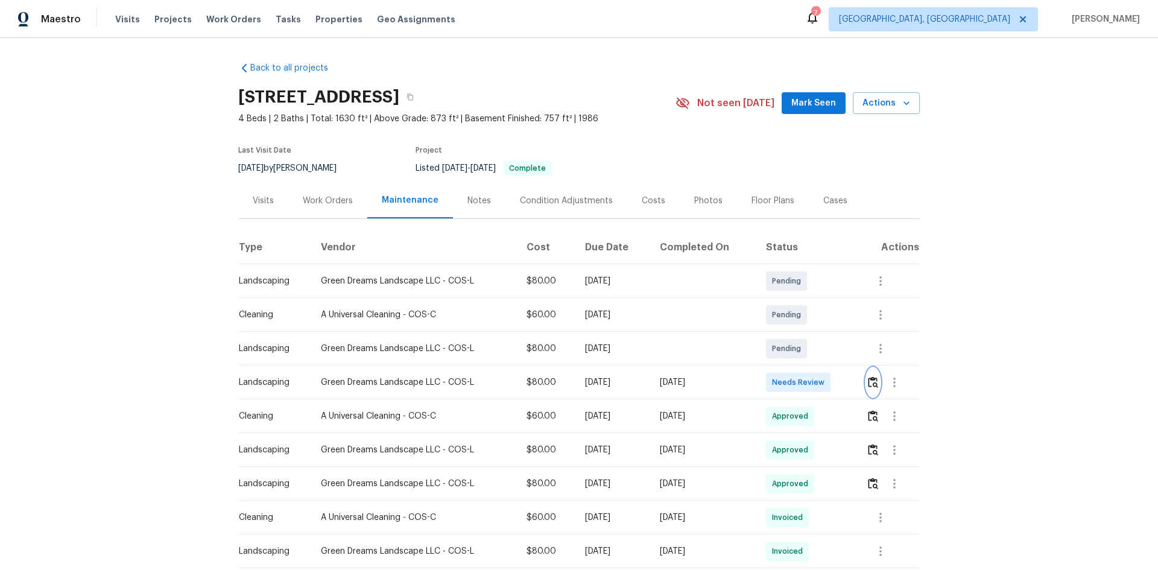
click at [823, 381] on img "button" at bounding box center [873, 381] width 10 height 11
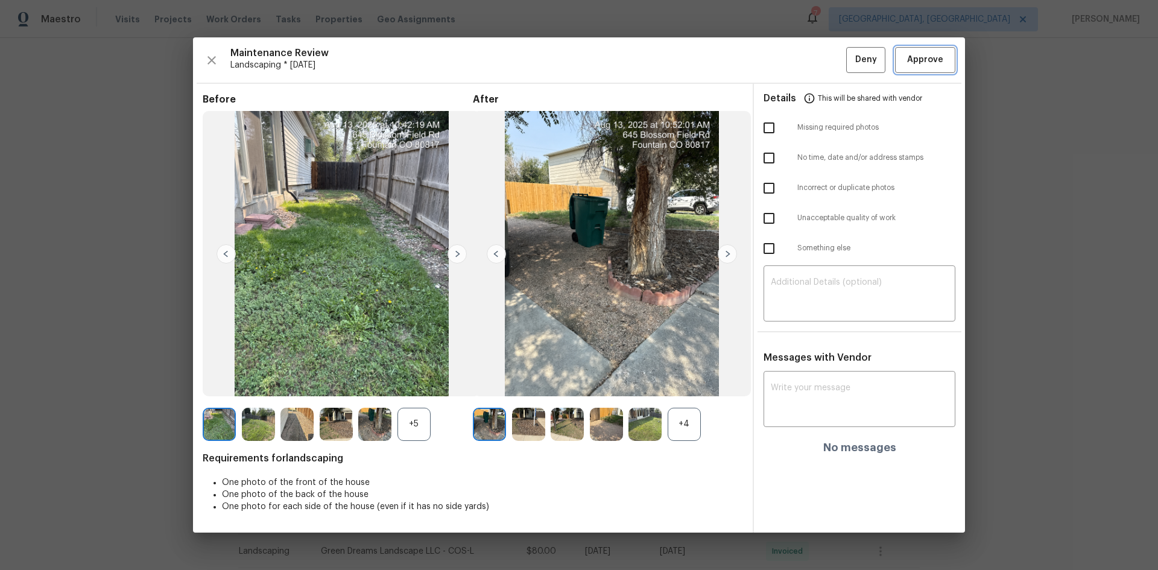
click at [823, 61] on span "Approve" at bounding box center [925, 59] width 36 height 15
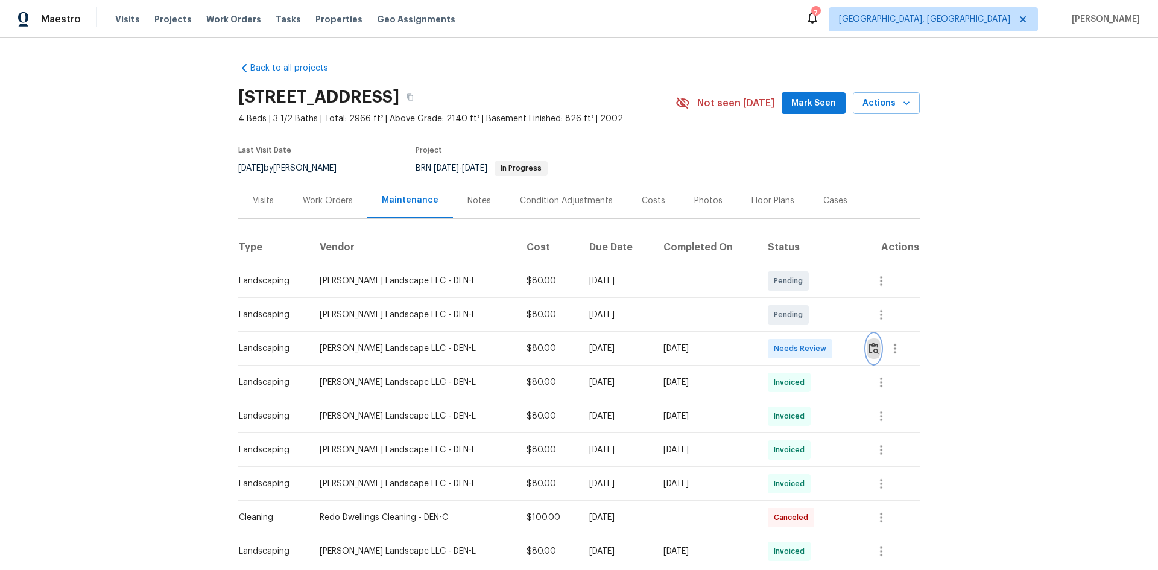
click at [623, 348] on img "button" at bounding box center [874, 348] width 10 height 11
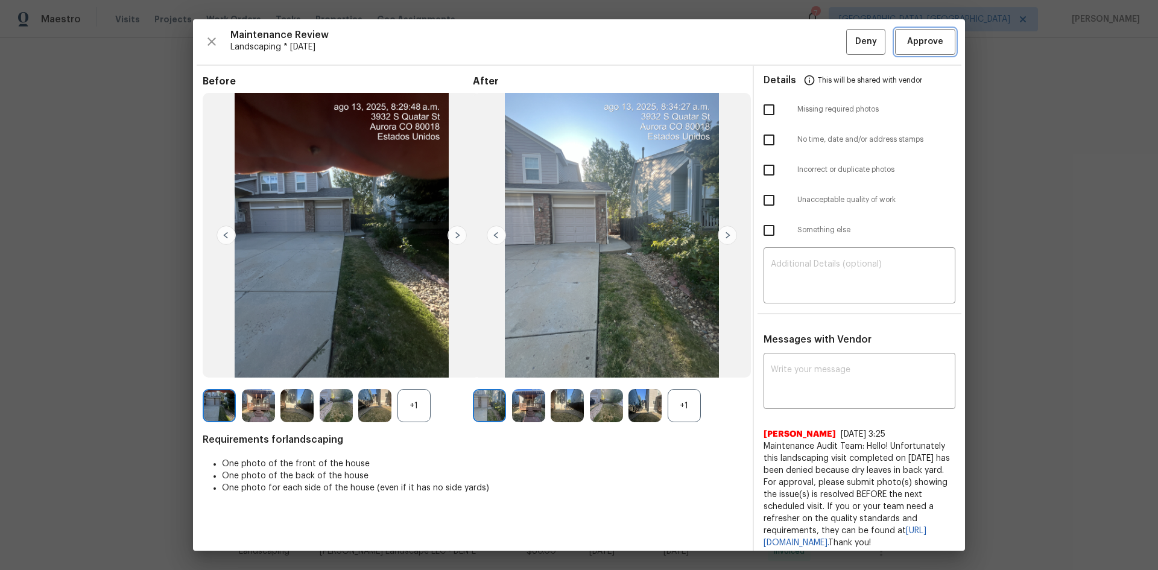
drag, startPoint x: 912, startPoint y: 42, endPoint x: 957, endPoint y: 7, distance: 58.0
click at [623, 42] on span "Approve" at bounding box center [925, 41] width 36 height 15
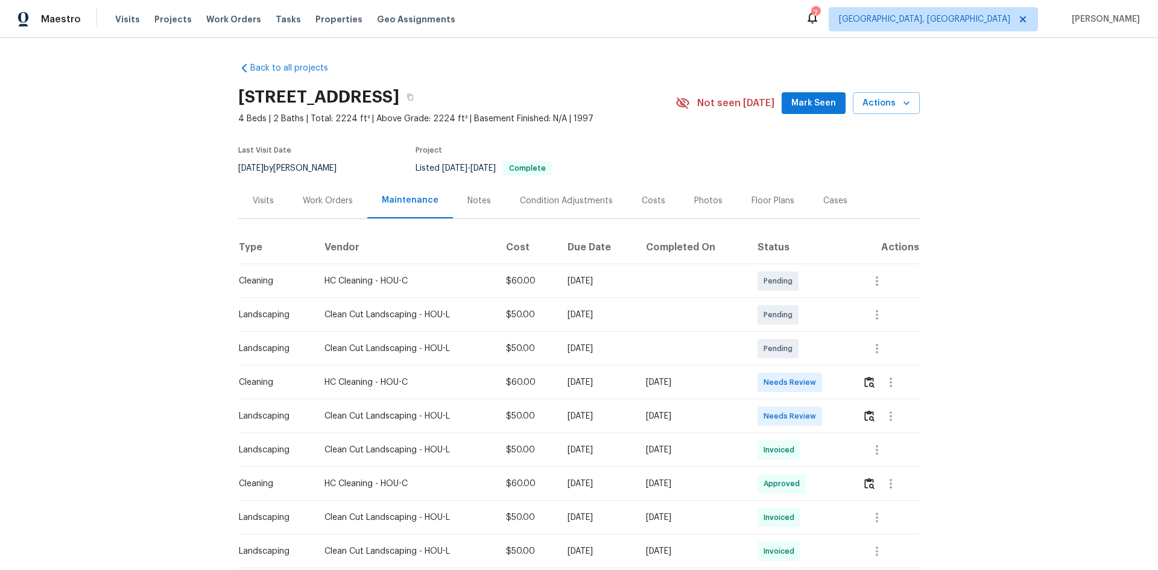
drag, startPoint x: 254, startPoint y: 387, endPoint x: 744, endPoint y: 385, distance: 490.4
click at [715, 381] on tr "Cleaning HC Cleaning - HOU-C $60.00 [DATE] [DATE] Needs Review" at bounding box center [579, 383] width 682 height 34
click at [748, 381] on td "[DATE]" at bounding box center [692, 383] width 112 height 34
click at [823, 376] on button "button" at bounding box center [870, 382] width 14 height 29
click at [823, 381] on img "button" at bounding box center [869, 415] width 10 height 11
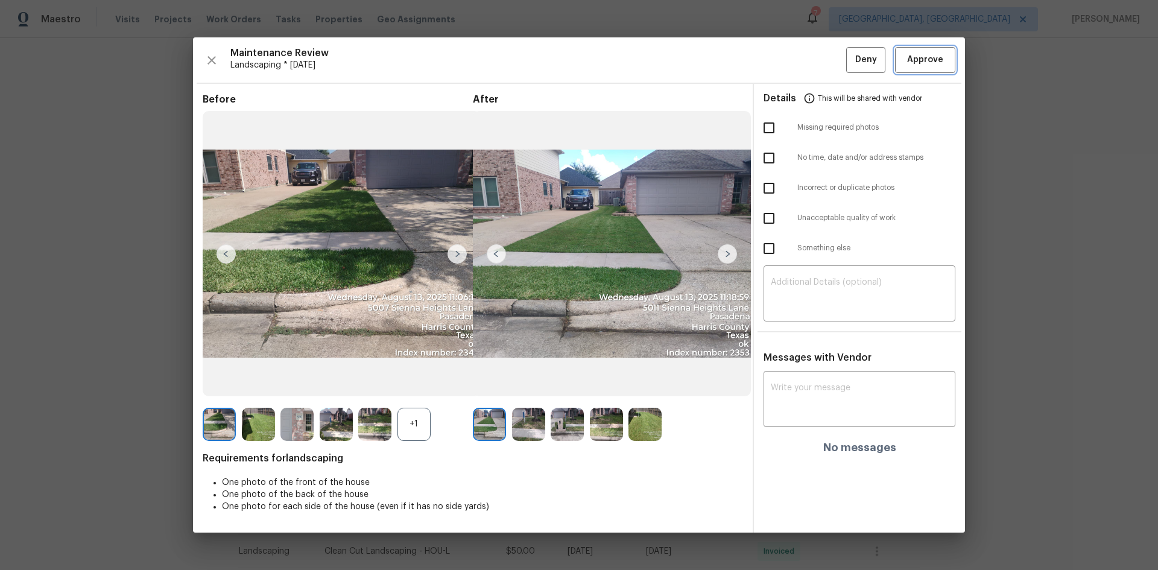
click at [823, 59] on span "Approve" at bounding box center [925, 59] width 36 height 15
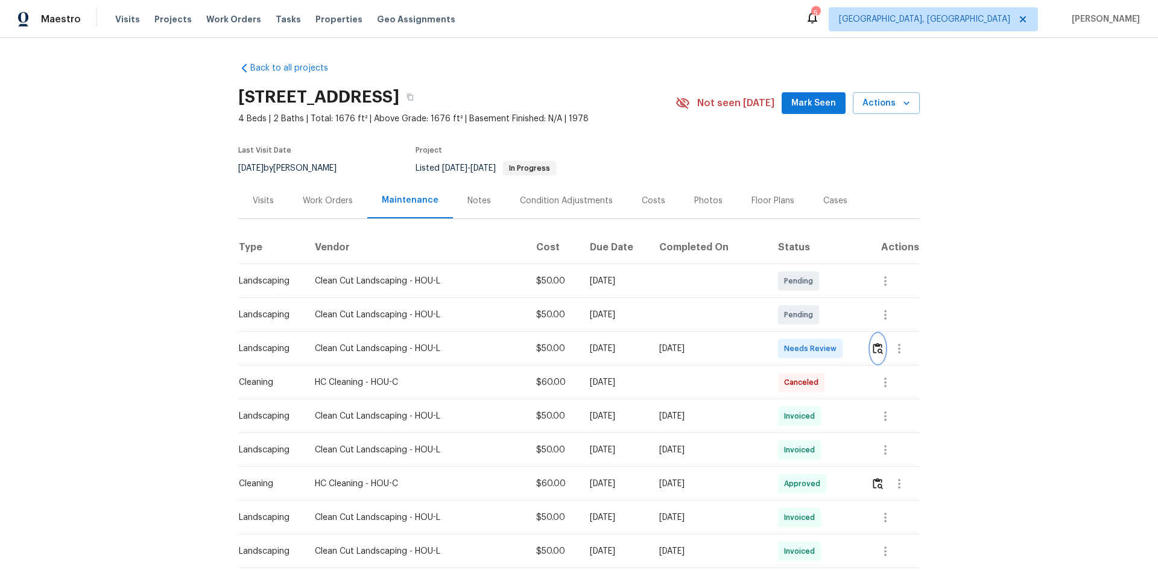
click at [623, 347] on img "button" at bounding box center [878, 348] width 10 height 11
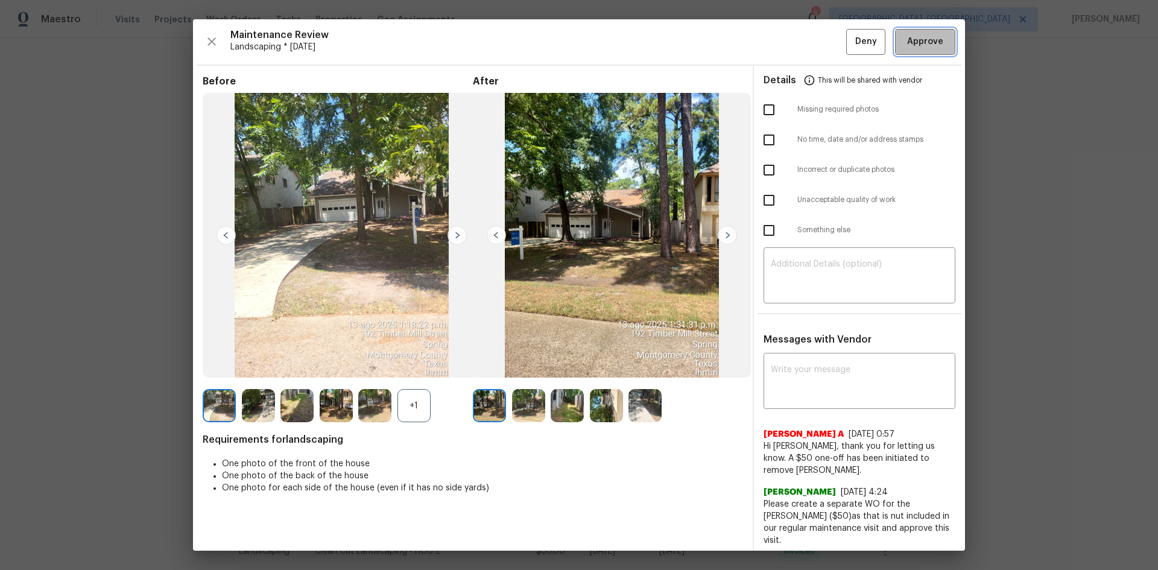
click at [623, 48] on button "Approve" at bounding box center [925, 42] width 60 height 26
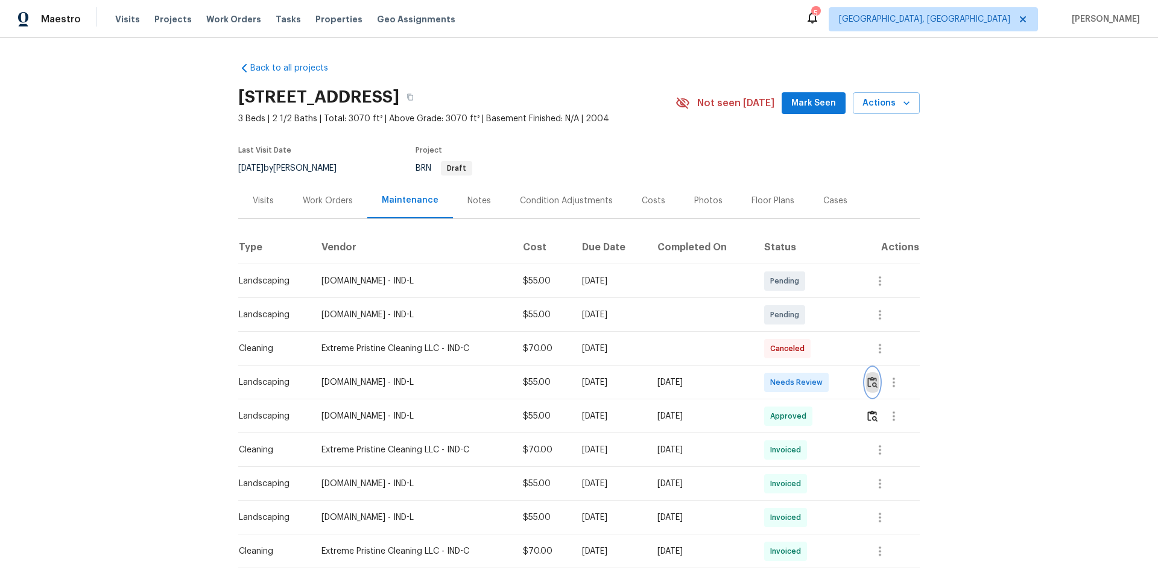
click at [823, 381] on img "button" at bounding box center [872, 381] width 10 height 11
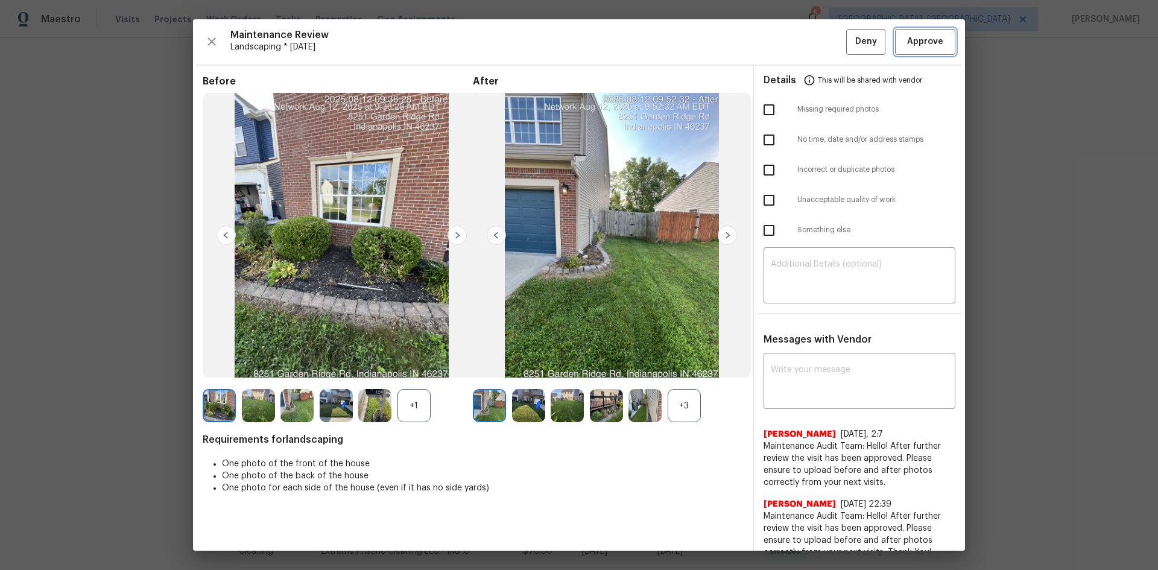
click at [823, 50] on button "Approve" at bounding box center [925, 42] width 60 height 26
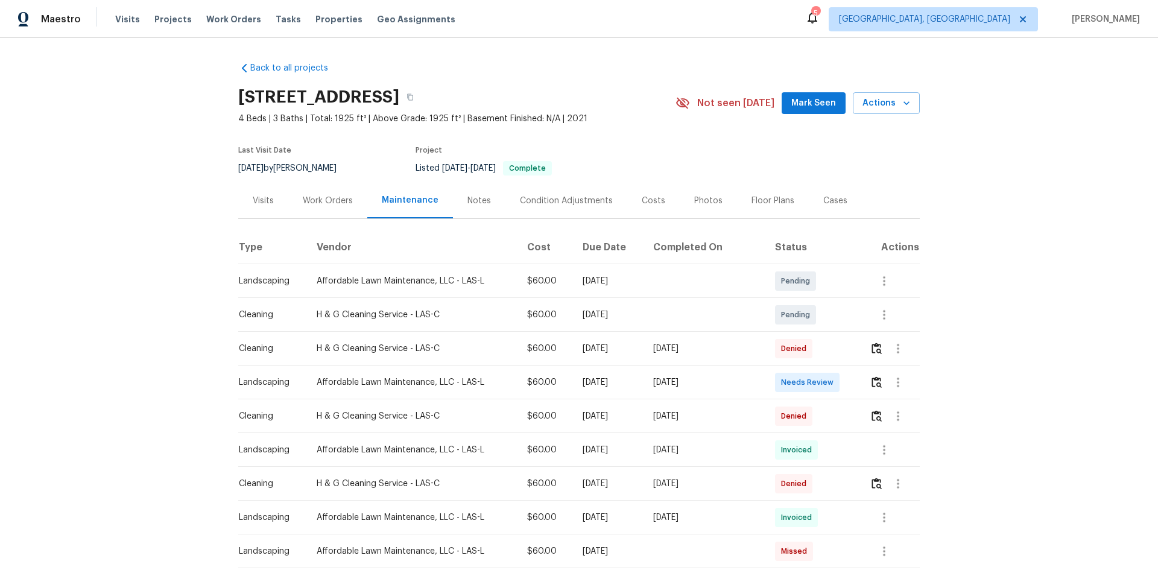
click at [823, 381] on td at bounding box center [890, 383] width 60 height 34
click at [823, 381] on img "button" at bounding box center [877, 381] width 10 height 11
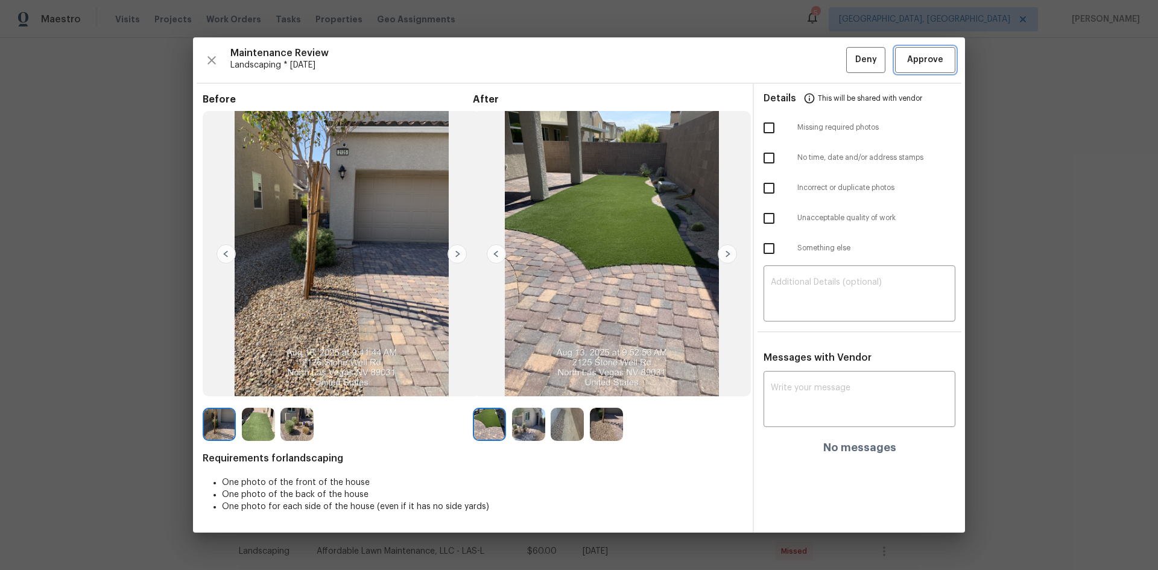
click at [823, 71] on button "Approve" at bounding box center [925, 60] width 60 height 26
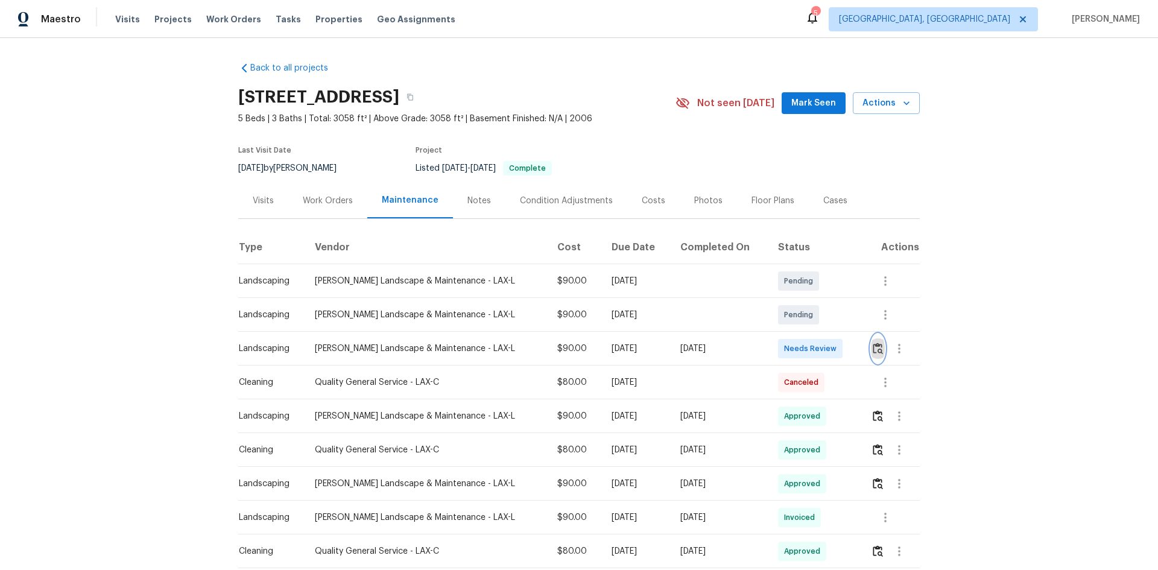
click at [823, 348] on img "button" at bounding box center [878, 348] width 10 height 11
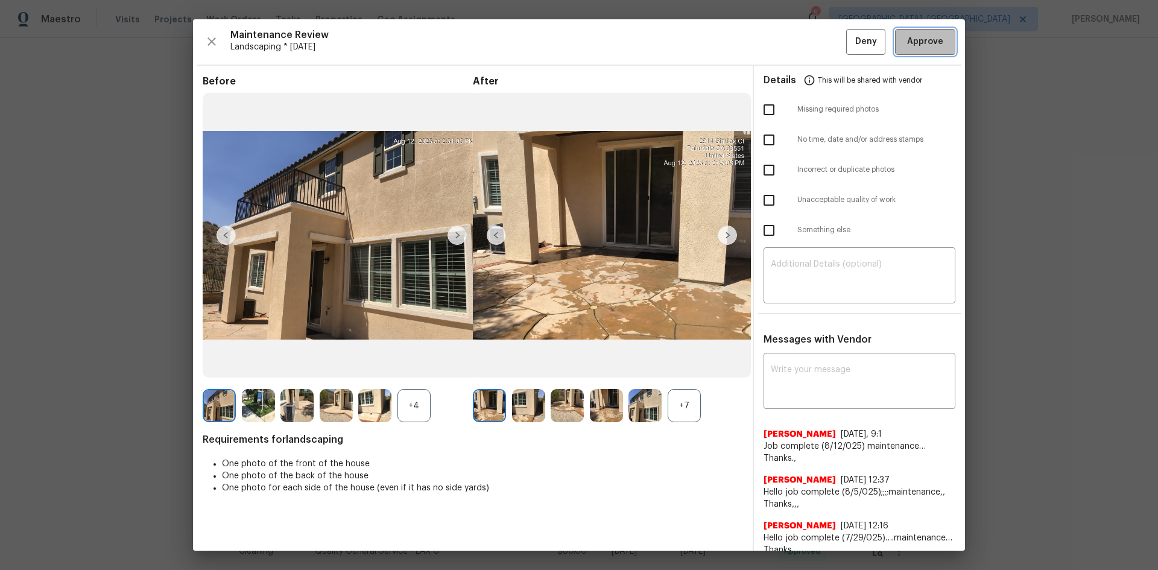
click at [823, 41] on span "Approve" at bounding box center [925, 41] width 36 height 15
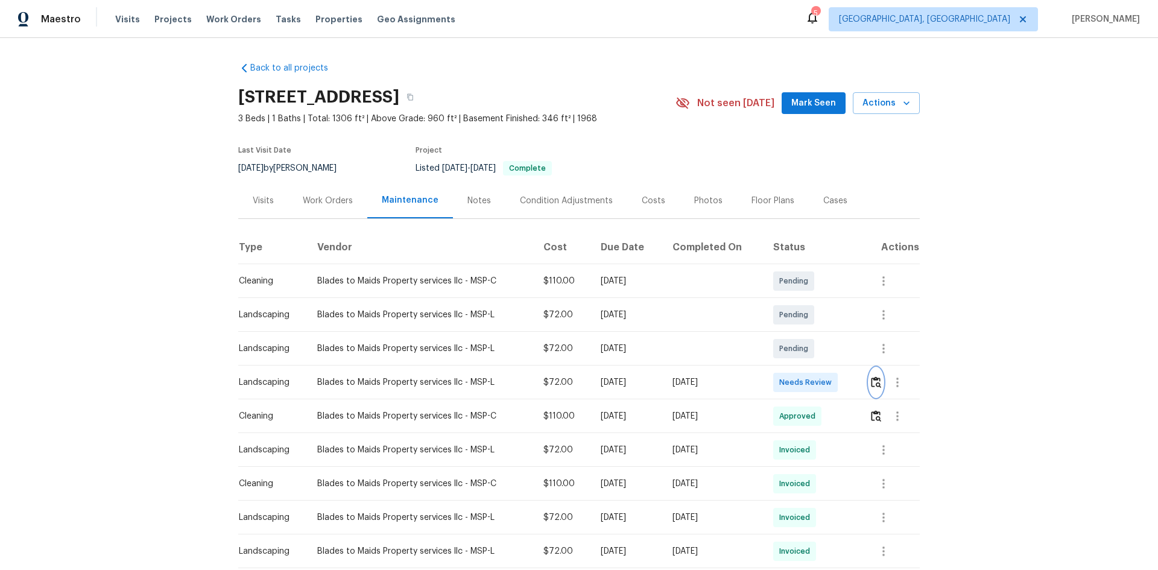
click at [823, 381] on img "button" at bounding box center [876, 381] width 10 height 11
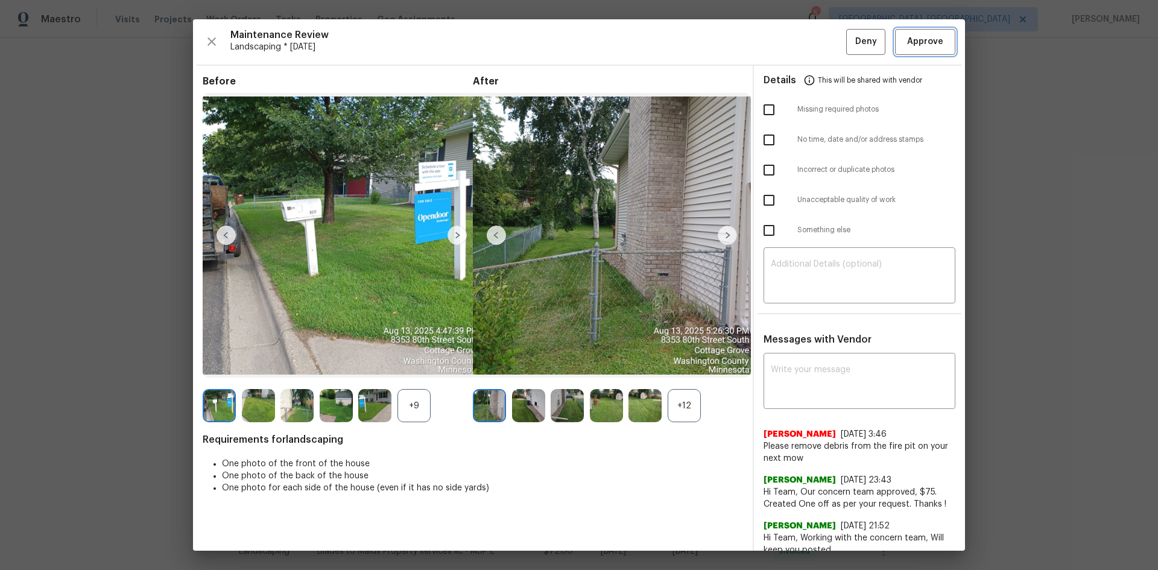
click at [823, 36] on span "Approve" at bounding box center [925, 41] width 36 height 15
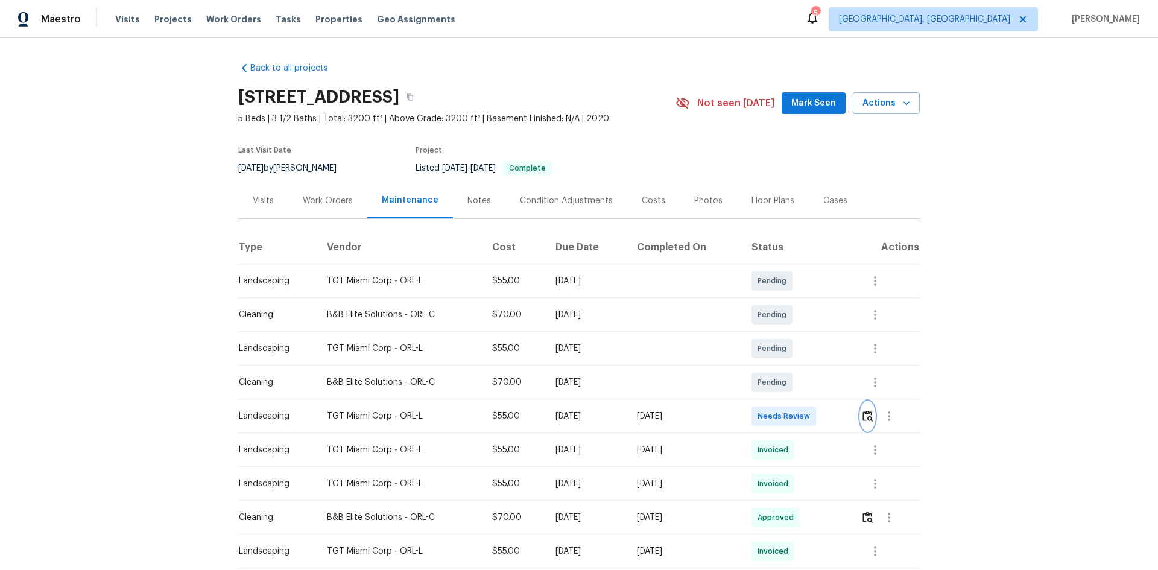
click at [823, 381] on img "button" at bounding box center [868, 415] width 10 height 11
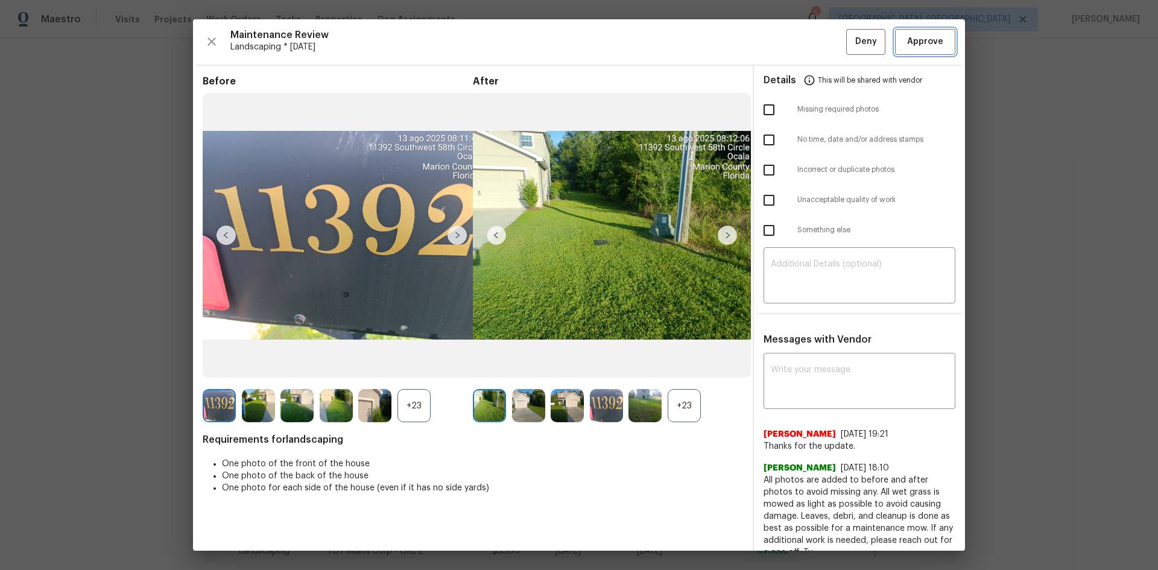
click at [823, 42] on span "Approve" at bounding box center [925, 41] width 36 height 15
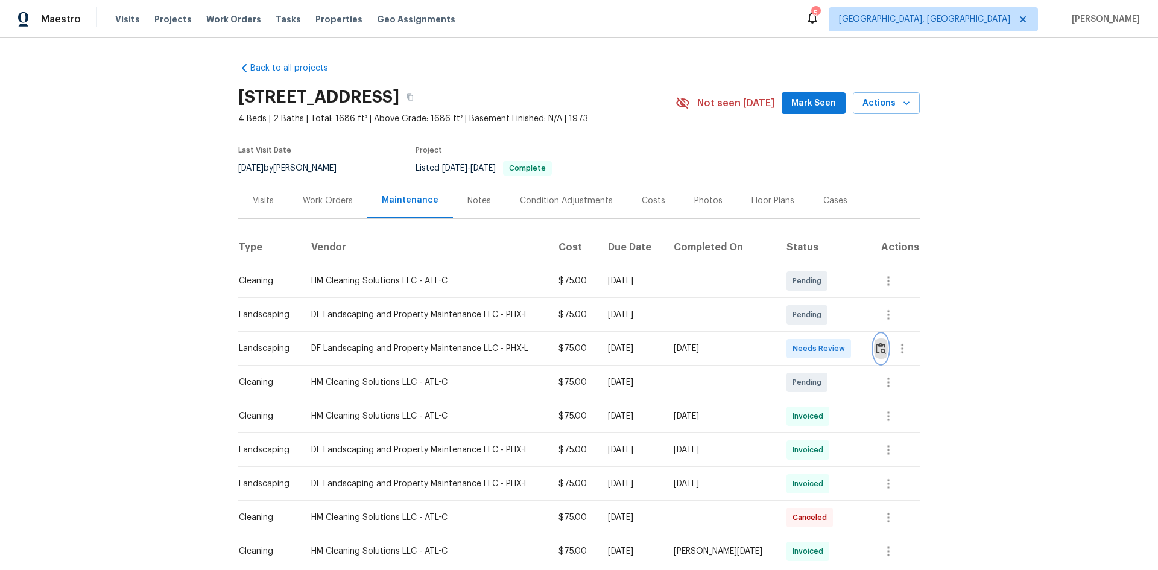
drag, startPoint x: 874, startPoint y: 338, endPoint x: 877, endPoint y: 347, distance: 9.4
click at [823, 347] on button "button" at bounding box center [881, 348] width 14 height 29
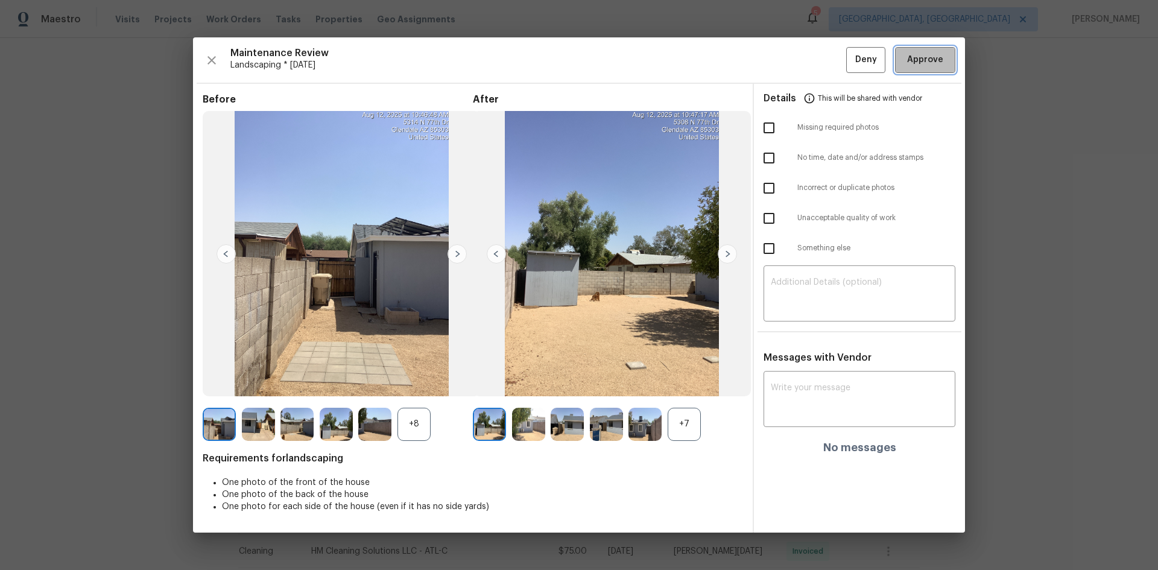
drag, startPoint x: 922, startPoint y: 71, endPoint x: 917, endPoint y: 64, distance: 9.0
click at [823, 70] on button "Approve" at bounding box center [925, 60] width 60 height 26
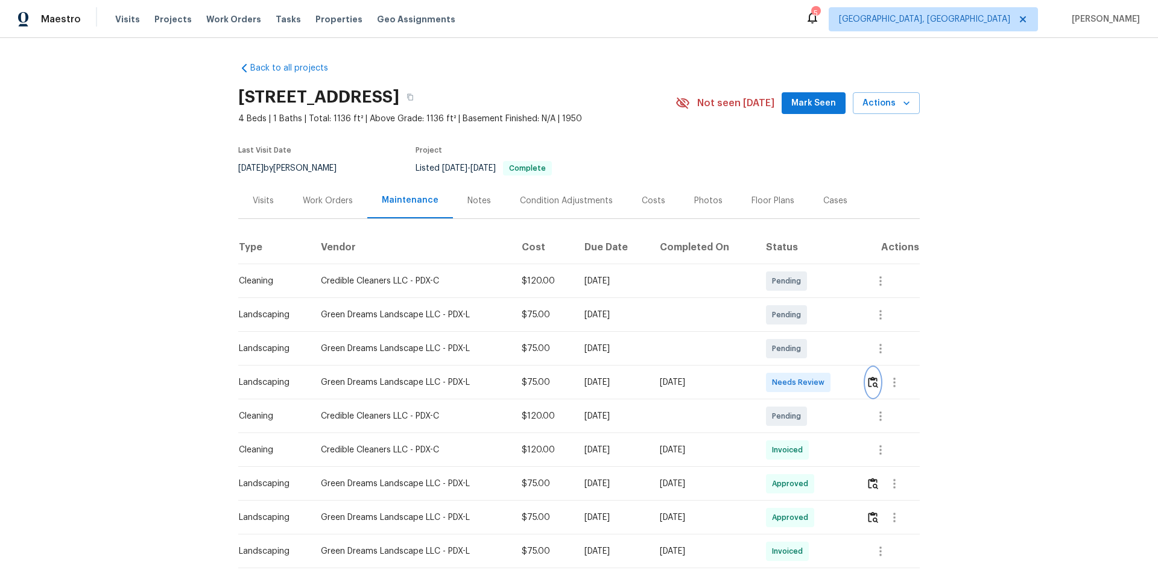
click at [823, 373] on button "button" at bounding box center [873, 382] width 14 height 29
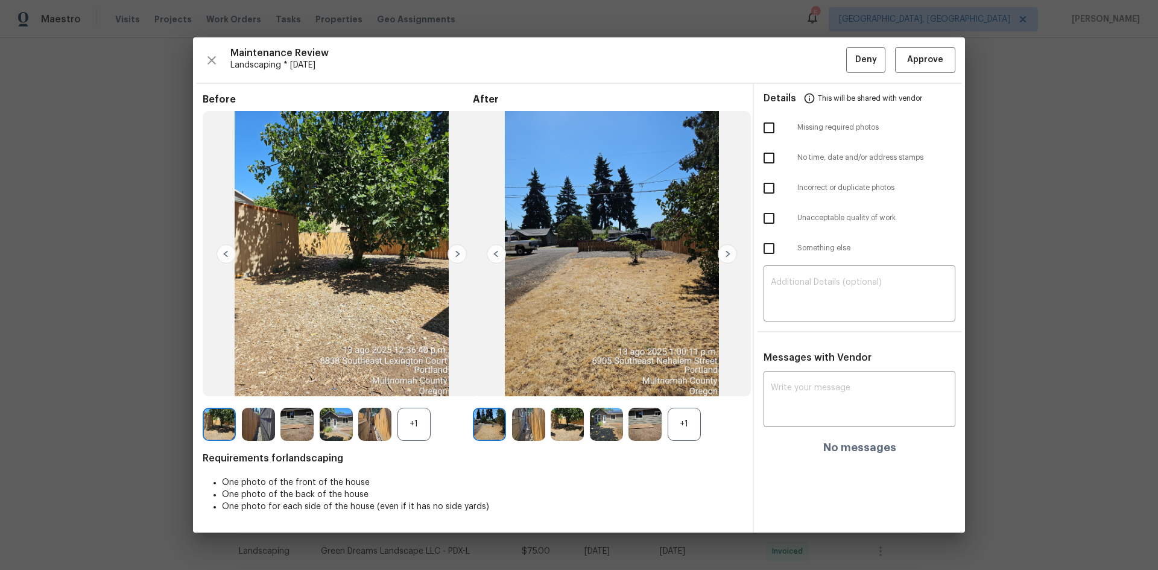
drag, startPoint x: 918, startPoint y: 74, endPoint x: 918, endPoint y: 80, distance: 6.7
click at [823, 73] on div "Maintenance Review Landscaping * [DATE] Deny Approve Before +1 After +1 Require…" at bounding box center [579, 284] width 772 height 495
click at [823, 56] on span "Approve" at bounding box center [925, 59] width 36 height 15
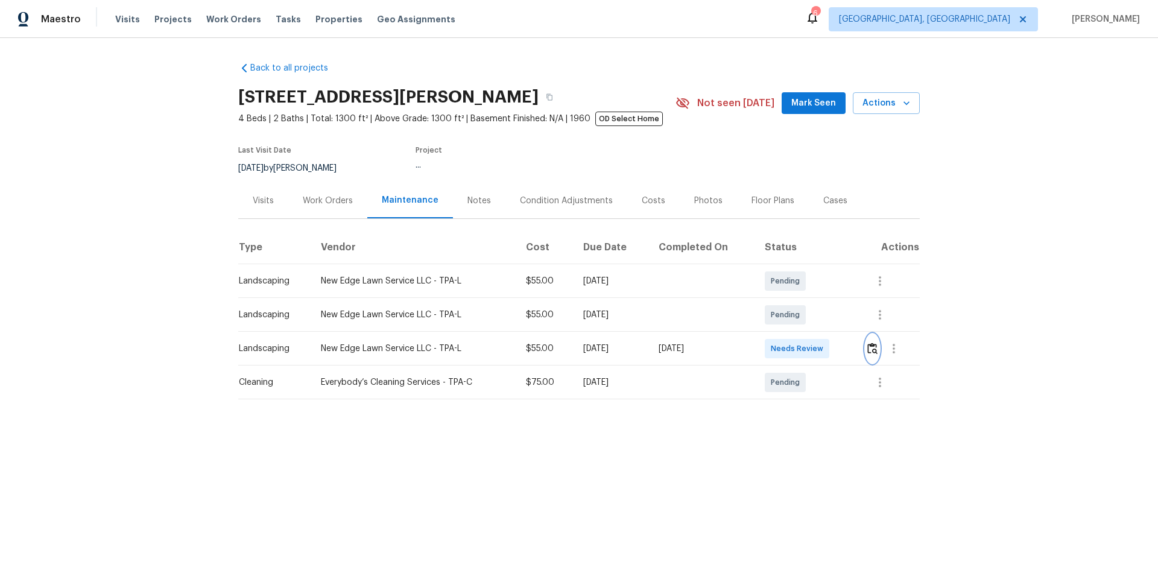
click at [823, 348] on img "button" at bounding box center [872, 348] width 10 height 11
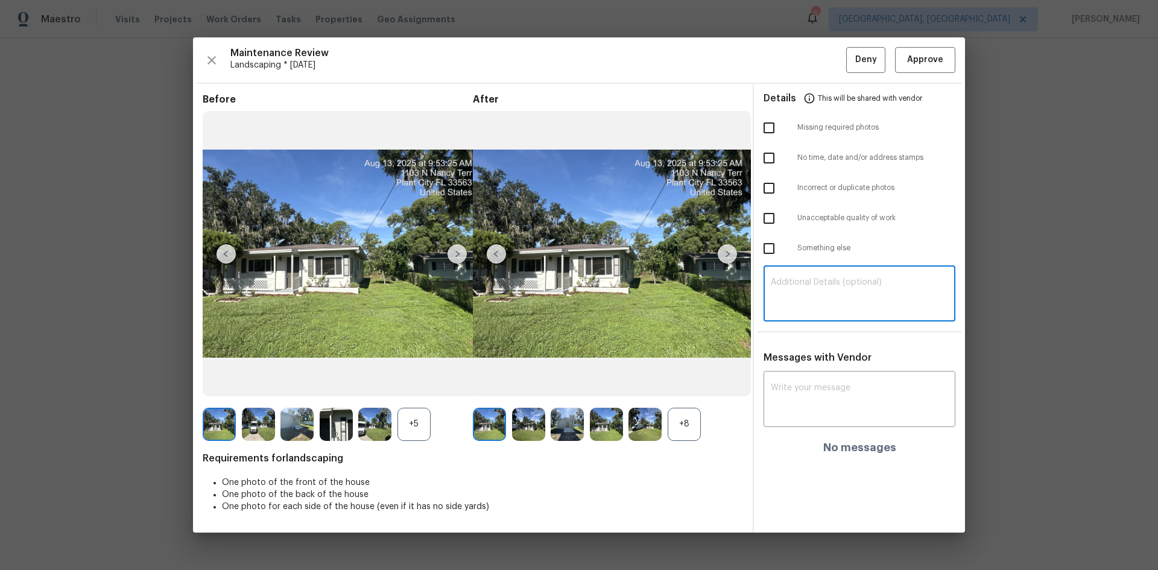
click at [805, 293] on textarea at bounding box center [859, 295] width 177 height 34
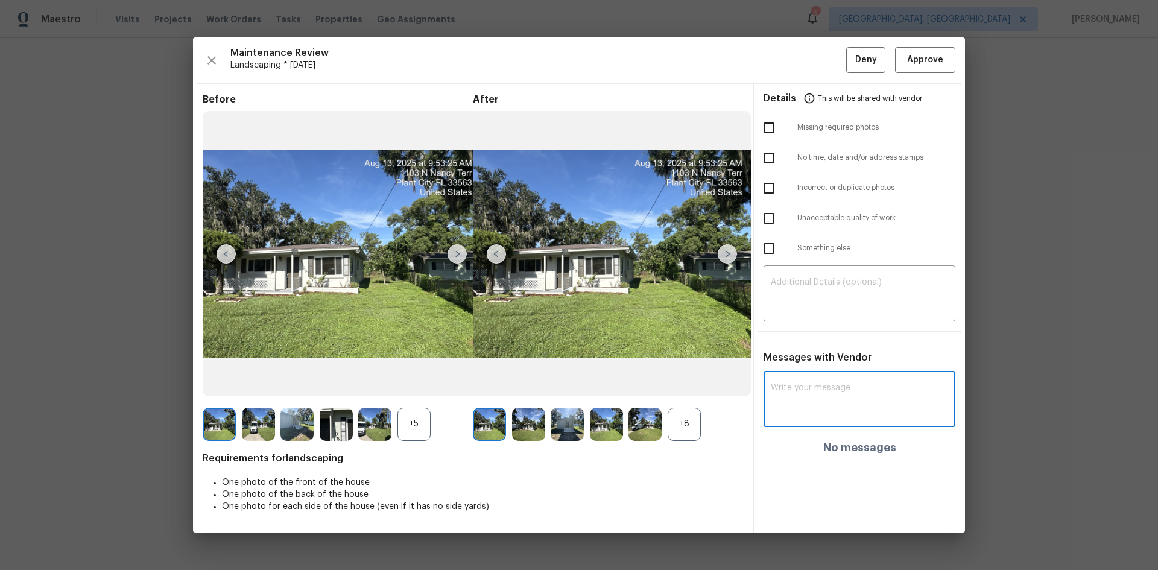
click at [822, 381] on textarea at bounding box center [859, 401] width 177 height 34
paste textarea "Maintenance Audit Team: Hello! After further review, the visit on 06/05/2025, h…"
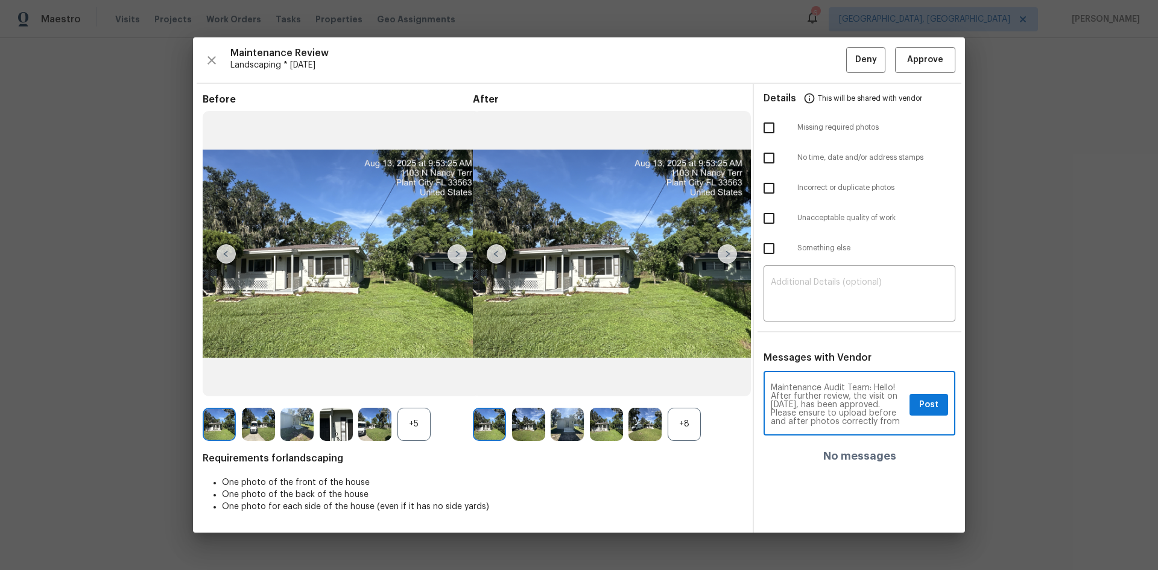
scroll to position [17, 0]
click at [810, 381] on textarea "Maintenance Audit Team: Hello! After further review, the visit on 06/05/2025, h…" at bounding box center [838, 405] width 134 height 42
type textarea "Maintenance Audit Team: Hello! After further review, the visit on 08/13/2025, h…"
click at [823, 381] on span "Post" at bounding box center [928, 405] width 19 height 15
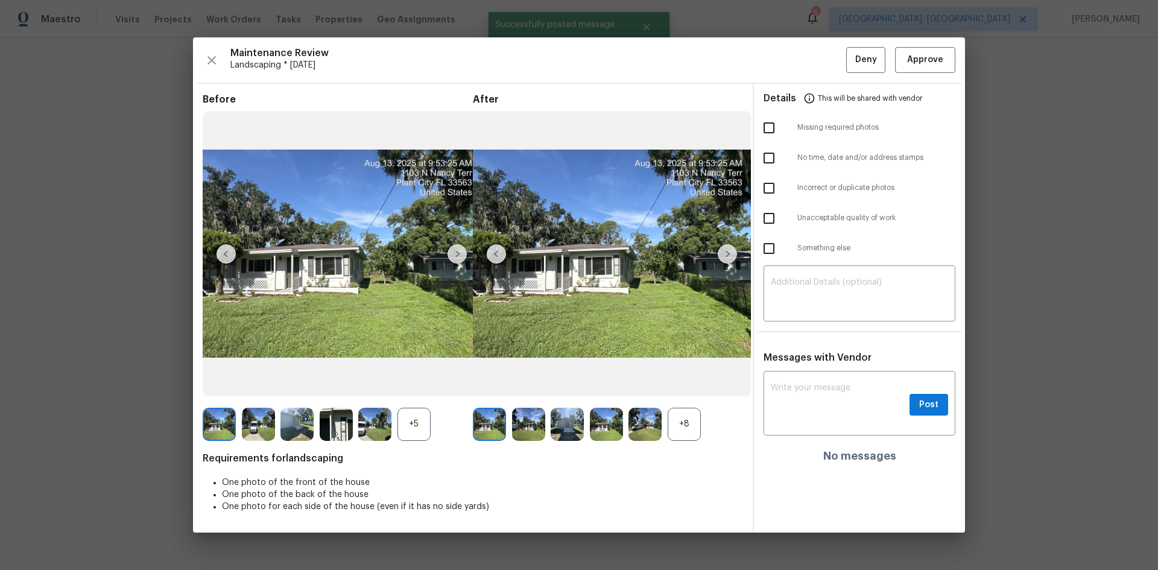
scroll to position [0, 0]
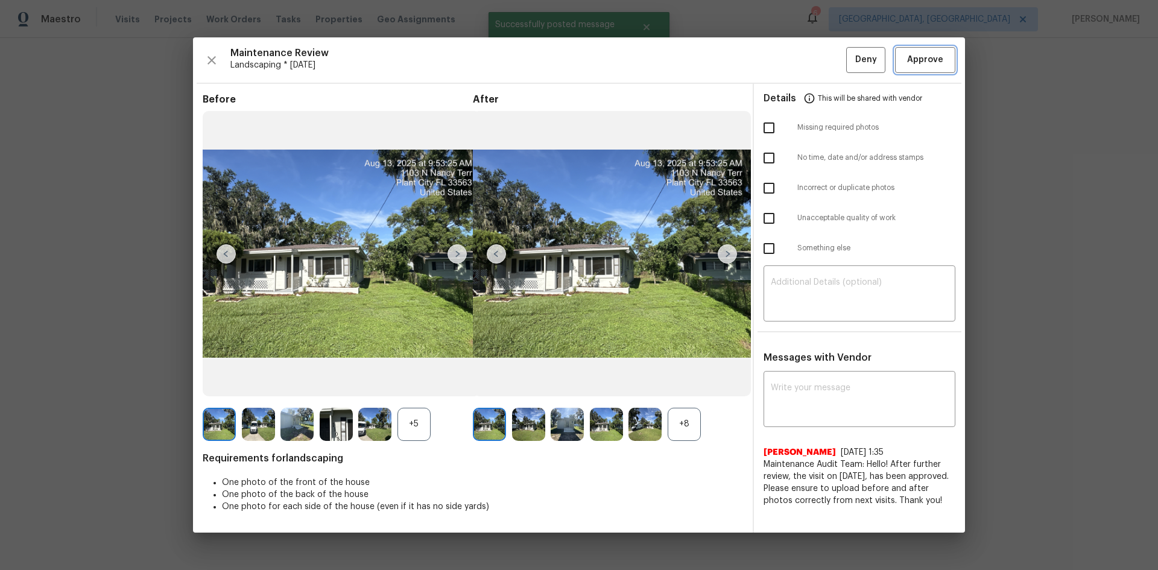
click at [823, 54] on span "Approve" at bounding box center [925, 59] width 36 height 15
